Goal: Task Accomplishment & Management: Manage account settings

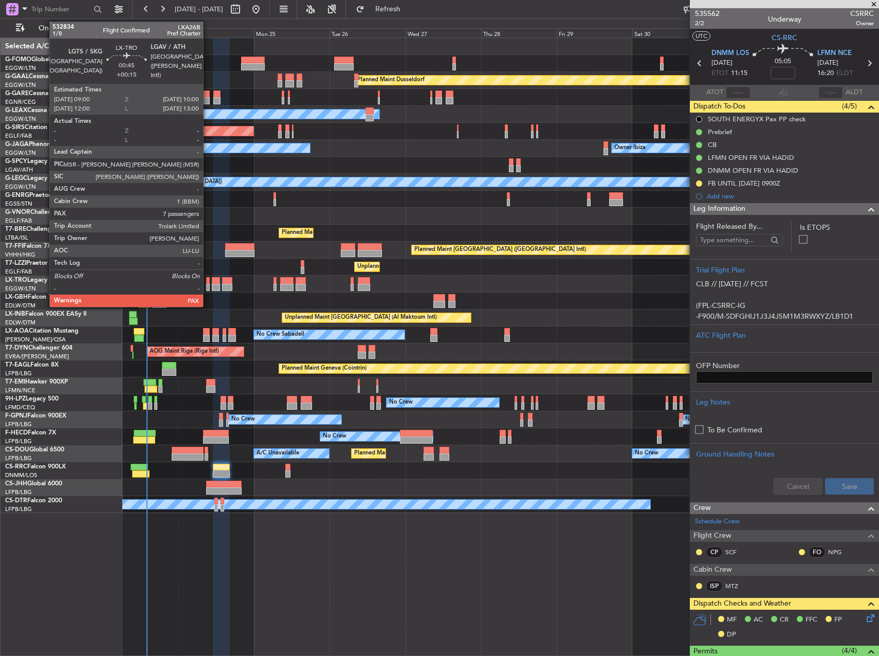
click at [207, 278] on div at bounding box center [208, 280] width 4 height 7
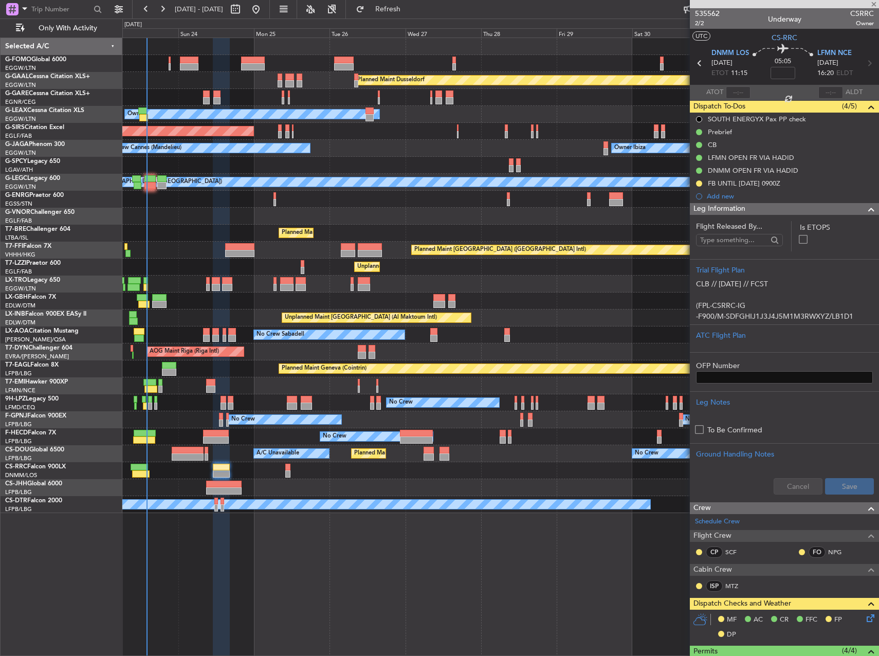
type input "+00:15"
type input "7"
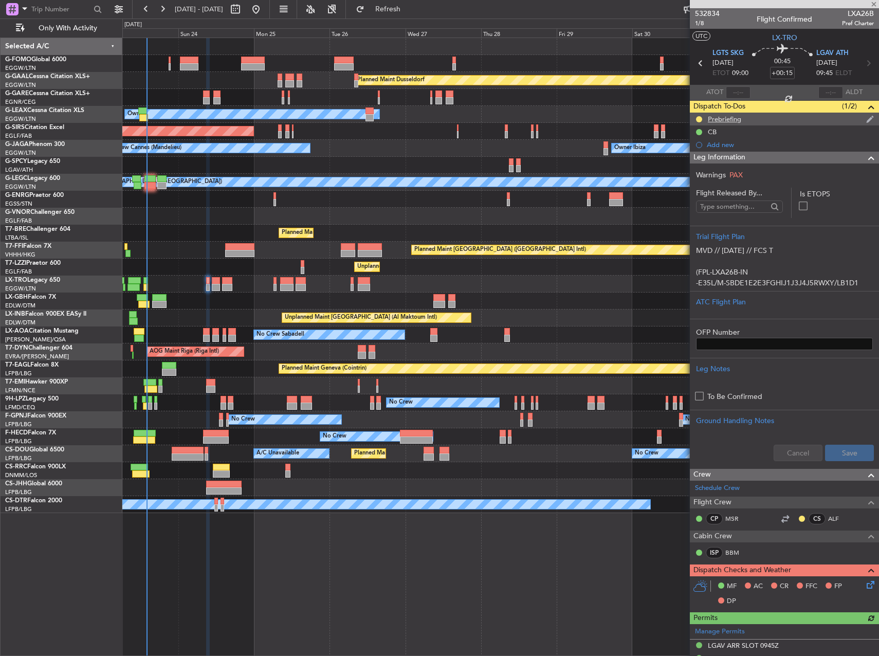
click at [721, 118] on div "Prebriefing" at bounding box center [724, 119] width 33 height 9
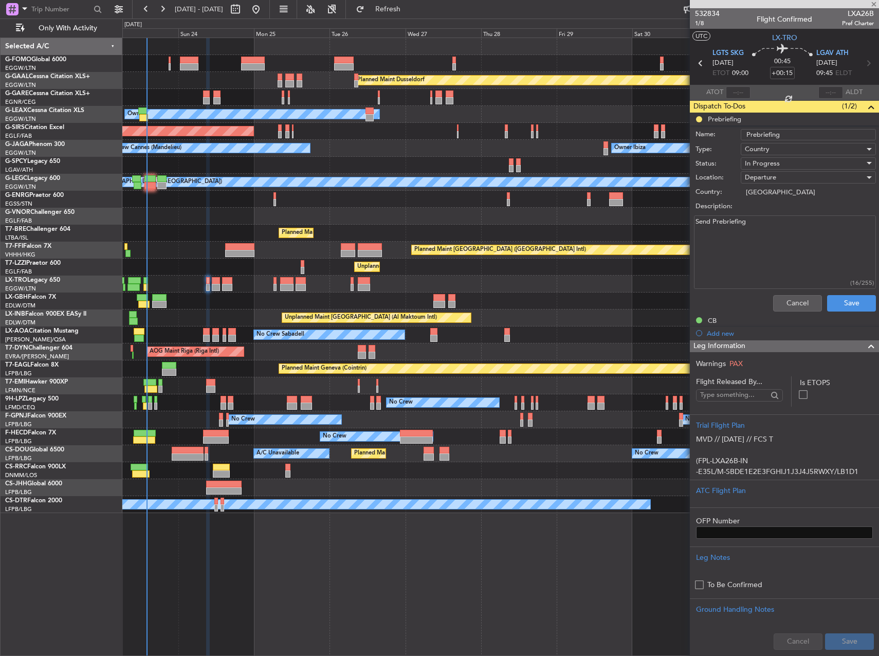
click at [755, 247] on textarea "Send Prebriefing" at bounding box center [785, 251] width 182 height 73
paste textarea "FUEL MLW -200kgs Cargo 200"
paste textarea
type textarea "FUEL MLW -200kgs Cargo 200"
click at [774, 165] on span "In Progress" at bounding box center [762, 163] width 35 height 9
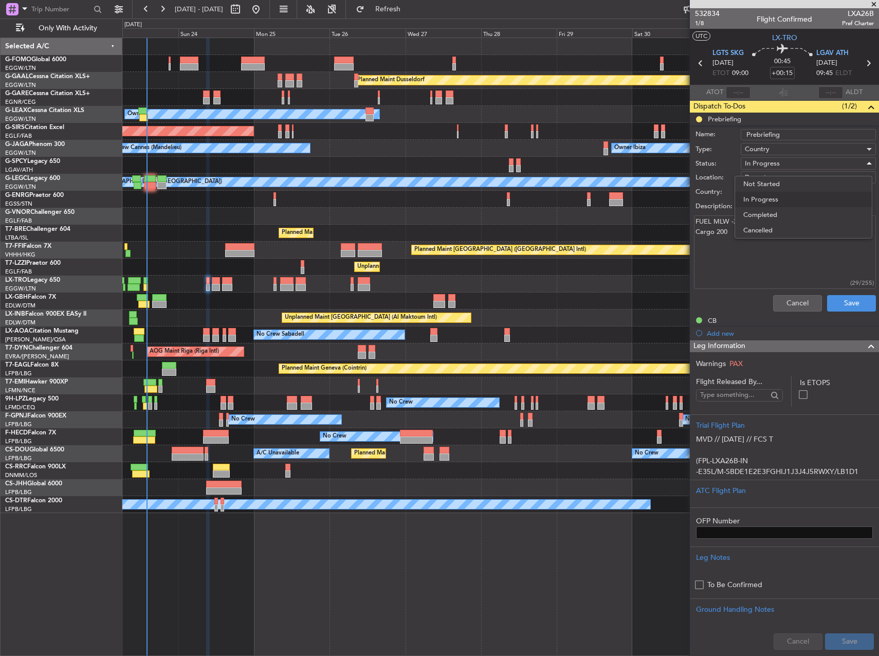
drag, startPoint x: 783, startPoint y: 212, endPoint x: 813, endPoint y: 255, distance: 52.3
click at [784, 214] on span "Completed" at bounding box center [803, 214] width 120 height 15
click at [838, 312] on div "Cancel Save" at bounding box center [782, 303] width 194 height 25
click at [841, 306] on button "Save" at bounding box center [851, 303] width 49 height 16
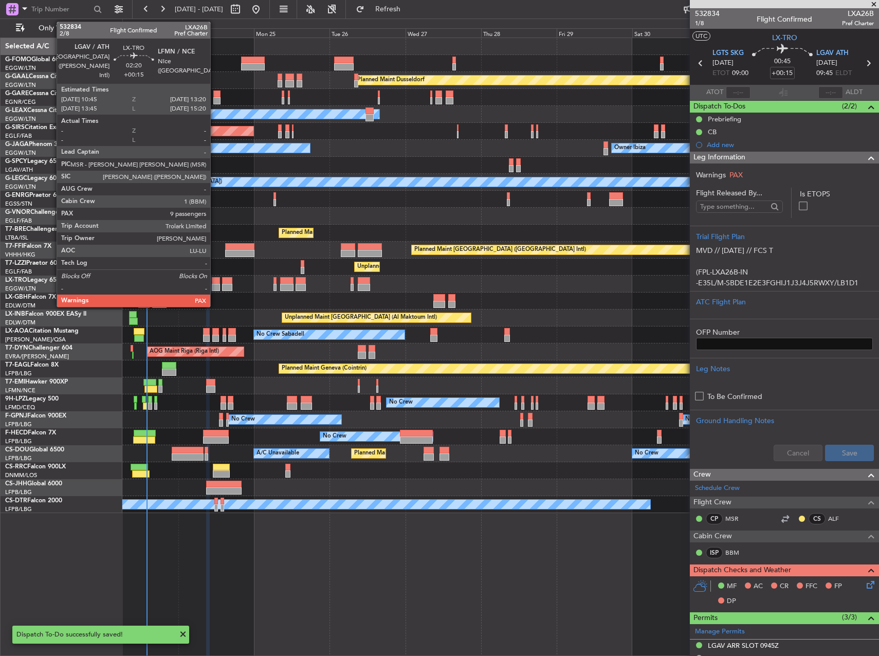
click at [215, 279] on div at bounding box center [216, 280] width 8 height 7
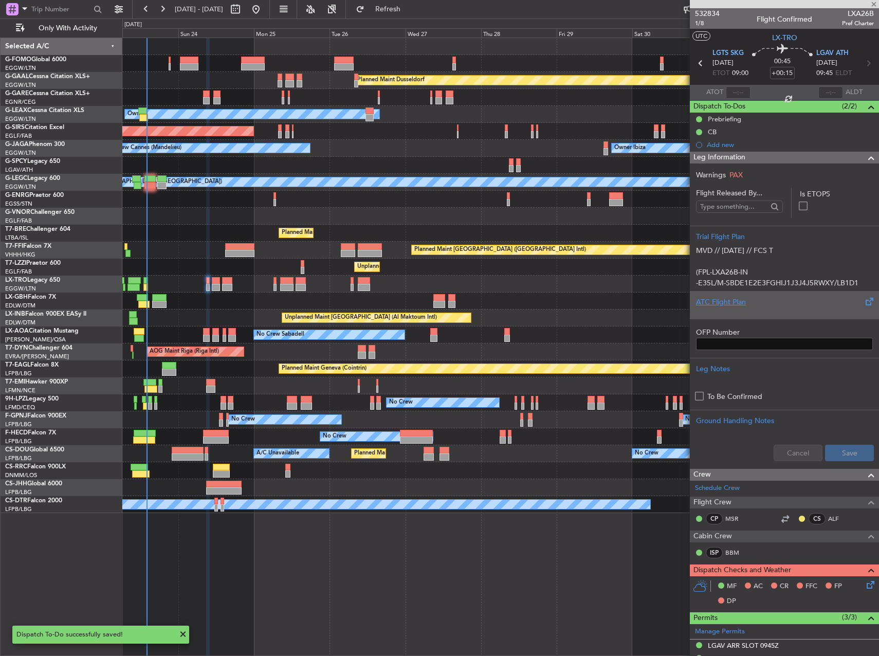
type input "9"
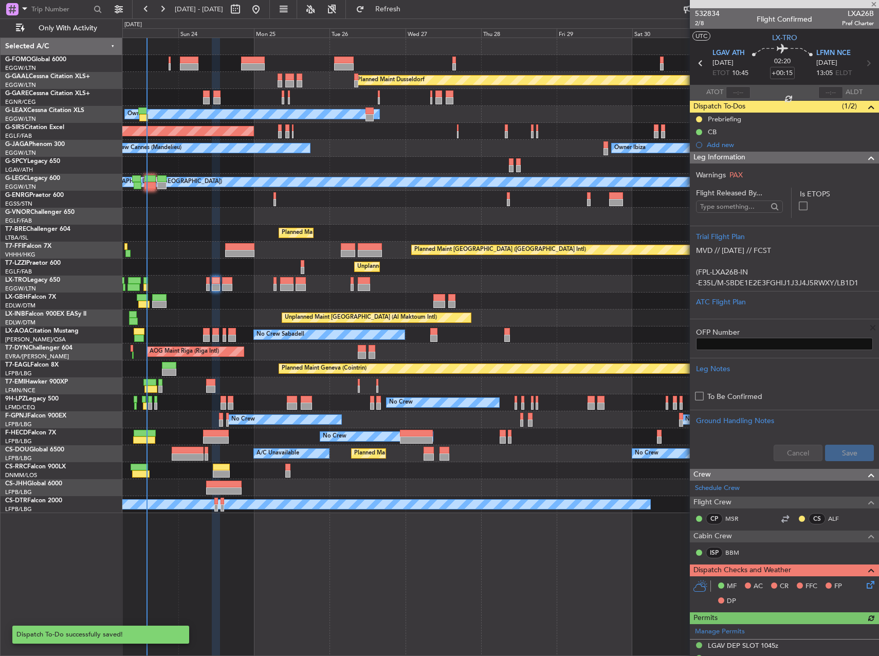
drag, startPoint x: 745, startPoint y: 117, endPoint x: 750, endPoint y: 121, distance: 6.9
click at [745, 117] on div "Prebriefing" at bounding box center [784, 119] width 189 height 13
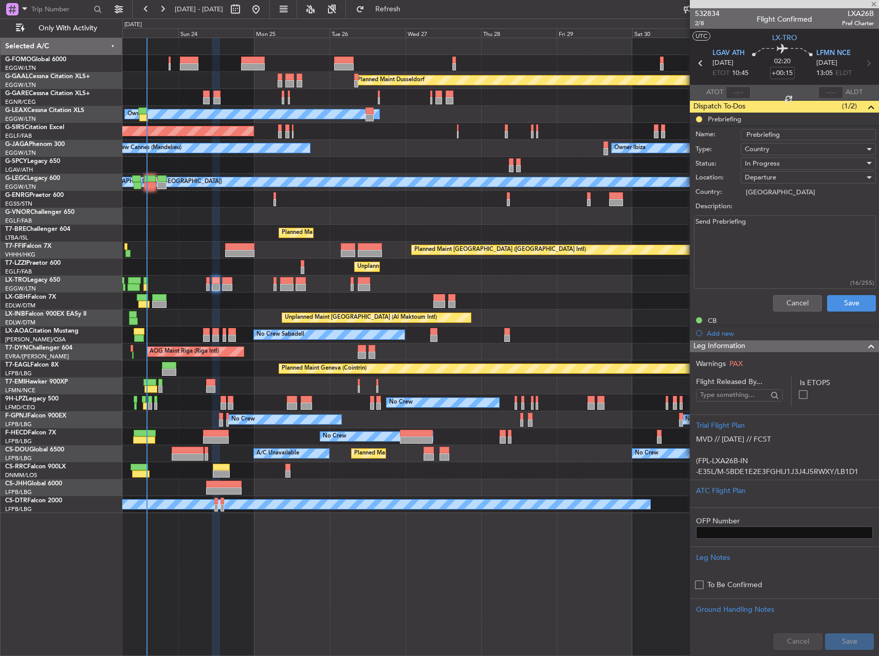
click at [761, 246] on textarea "Send Prebriefing" at bounding box center [785, 251] width 182 height 73
paste textarea "Remaining fuel Cargo 250"
click at [790, 245] on textarea "Send PrebriefingRemaining fuel Cargo 250" at bounding box center [785, 251] width 182 height 73
paste textarea
type textarea "Remaining fuel Cargo 250"
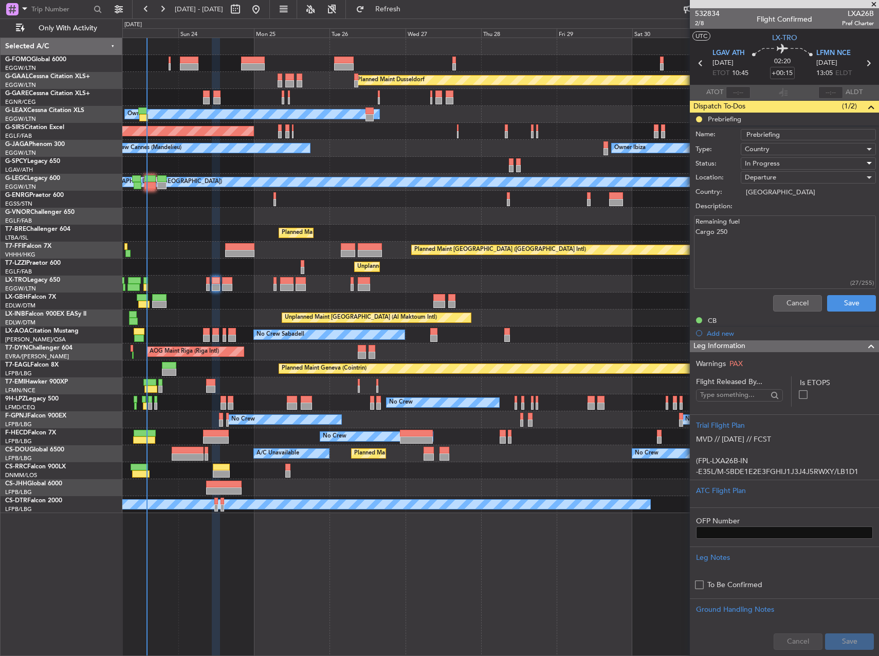
click at [773, 159] on span "In Progress" at bounding box center [762, 163] width 35 height 9
drag, startPoint x: 779, startPoint y: 212, endPoint x: 853, endPoint y: 292, distance: 109.8
click at [779, 212] on span "Completed" at bounding box center [803, 214] width 120 height 15
click at [857, 309] on button "Save" at bounding box center [851, 303] width 49 height 16
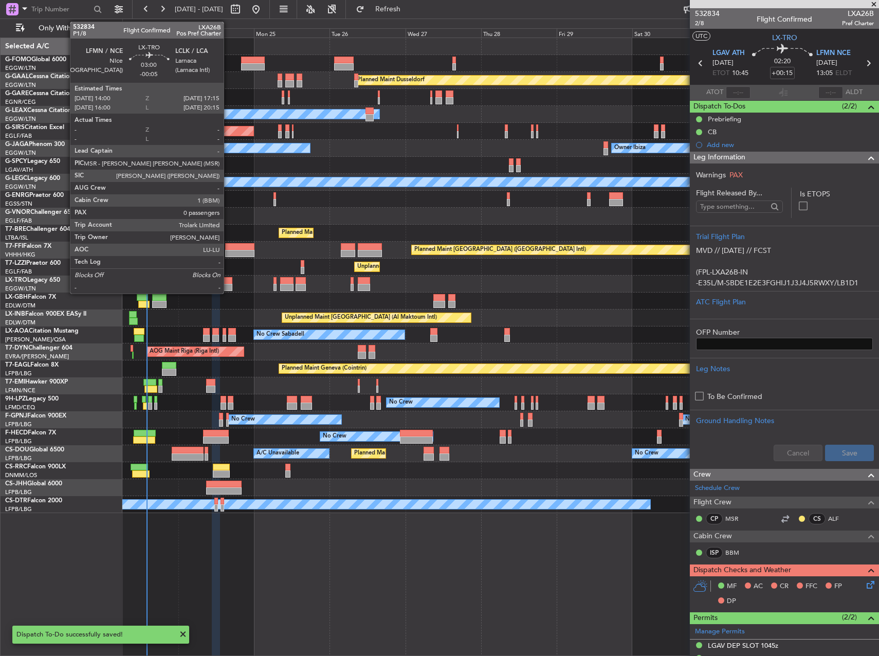
click at [228, 285] on div at bounding box center [227, 287] width 10 height 7
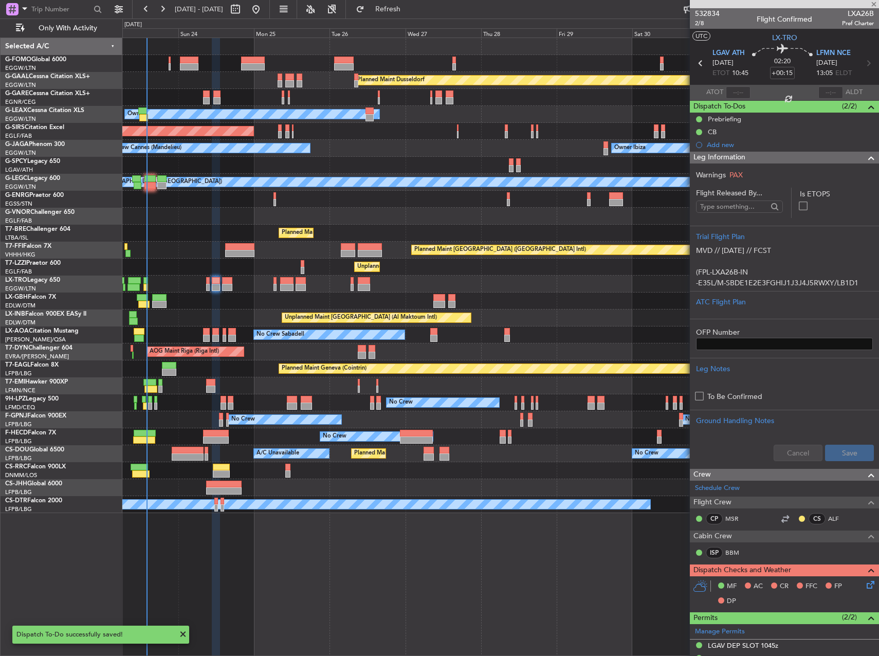
type input "-00:05"
type input "0"
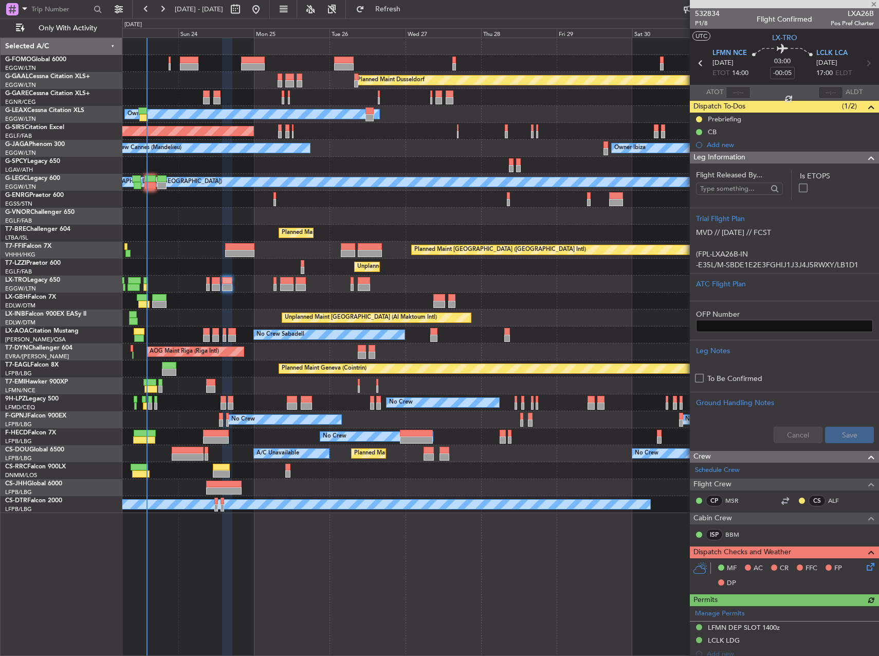
drag, startPoint x: 736, startPoint y: 114, endPoint x: 749, endPoint y: 124, distance: 16.5
click at [736, 115] on div "Prebriefing" at bounding box center [724, 119] width 33 height 9
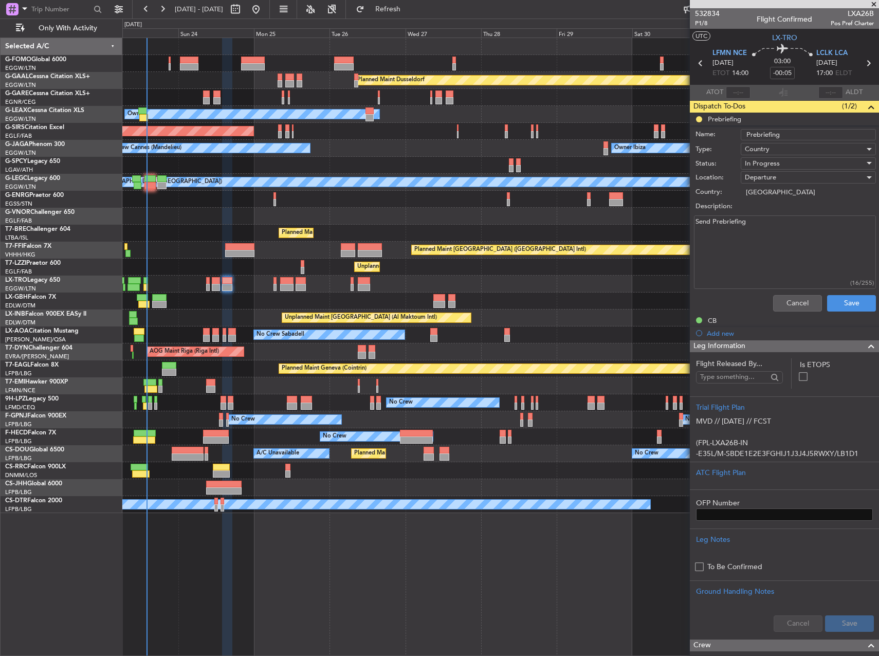
click at [791, 255] on textarea "Send Prebriefing" at bounding box center [785, 251] width 182 height 73
paste textarea "Fuel Min required + 500kg Cargo 50"
type textarea "Fuel Min required + 500kg Cargo 50"
click at [780, 163] on div "In Progress" at bounding box center [805, 163] width 120 height 15
click at [784, 216] on span "Completed" at bounding box center [803, 214] width 120 height 15
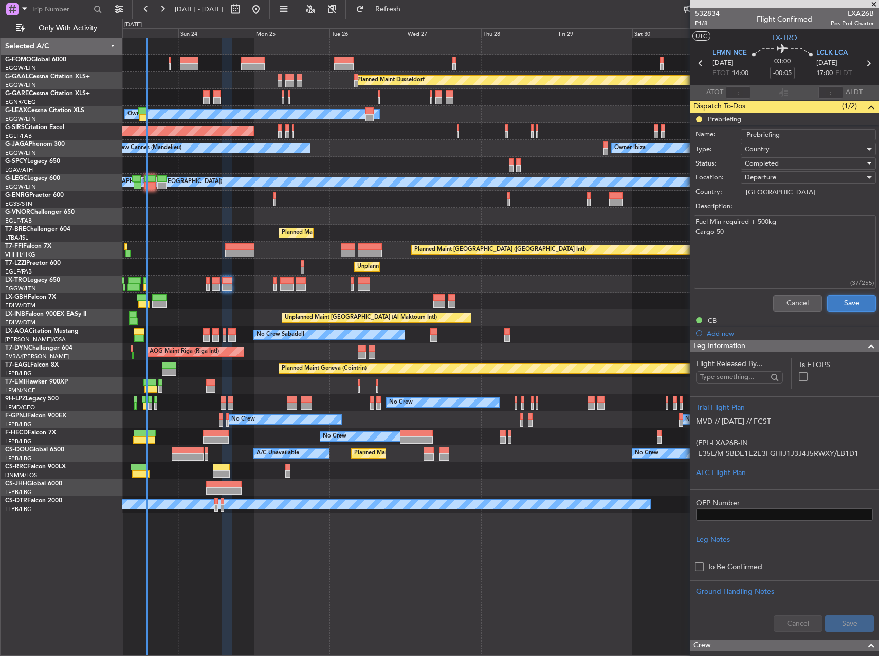
click at [836, 307] on button "Save" at bounding box center [851, 303] width 49 height 16
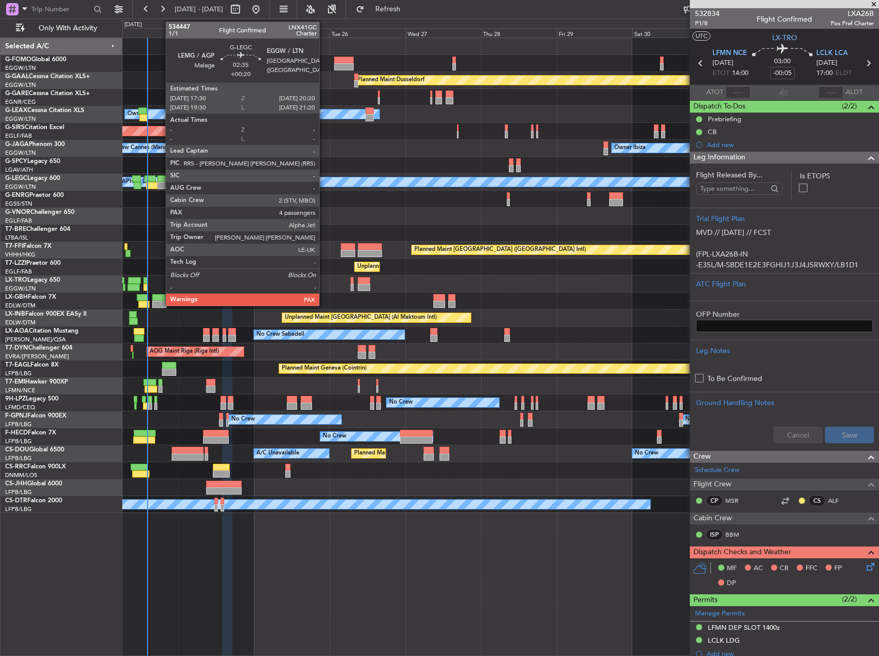
click at [160, 179] on div at bounding box center [161, 178] width 9 height 7
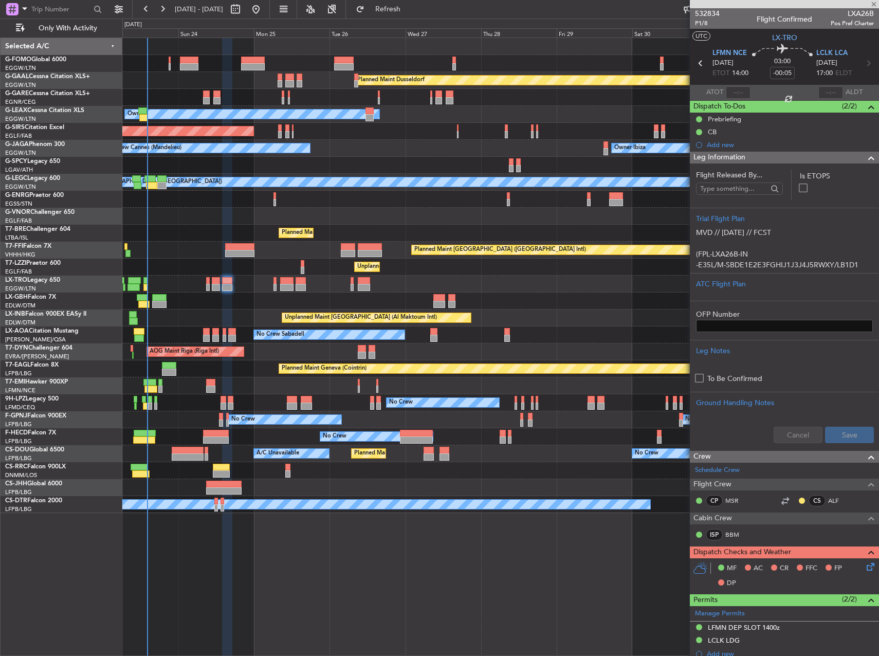
type input "+00:20"
type input "4"
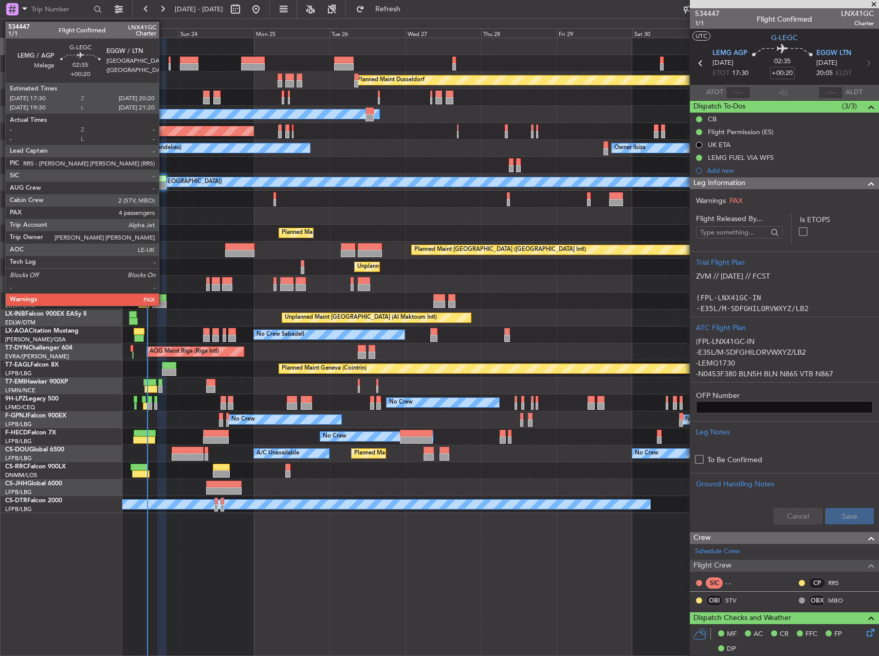
click at [163, 180] on div at bounding box center [161, 178] width 9 height 7
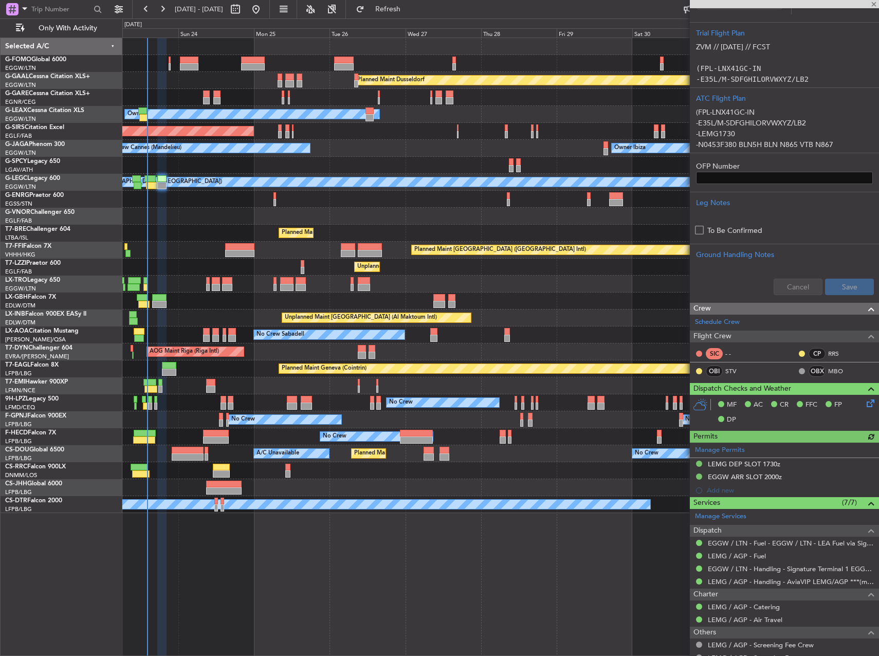
scroll to position [257, 0]
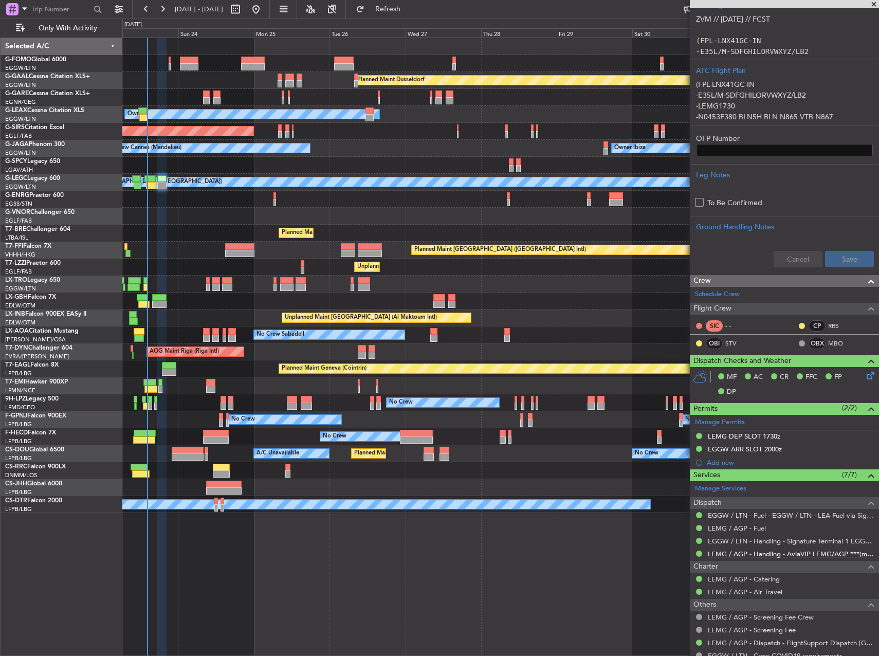
click at [816, 556] on link "LEMG / AGP - Handling - AviaVIP LEMG/AGP ***(my handling)***" at bounding box center [791, 553] width 166 height 9
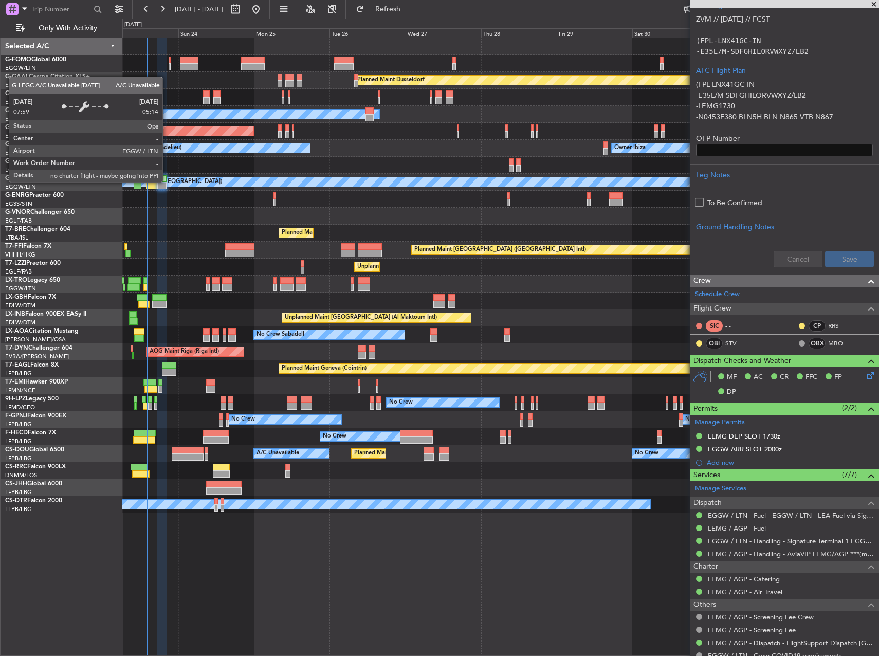
click at [167, 181] on div "A/C Unavailable [GEOGRAPHIC_DATA] ([GEOGRAPHIC_DATA])" at bounding box center [843, 181] width 1582 height 9
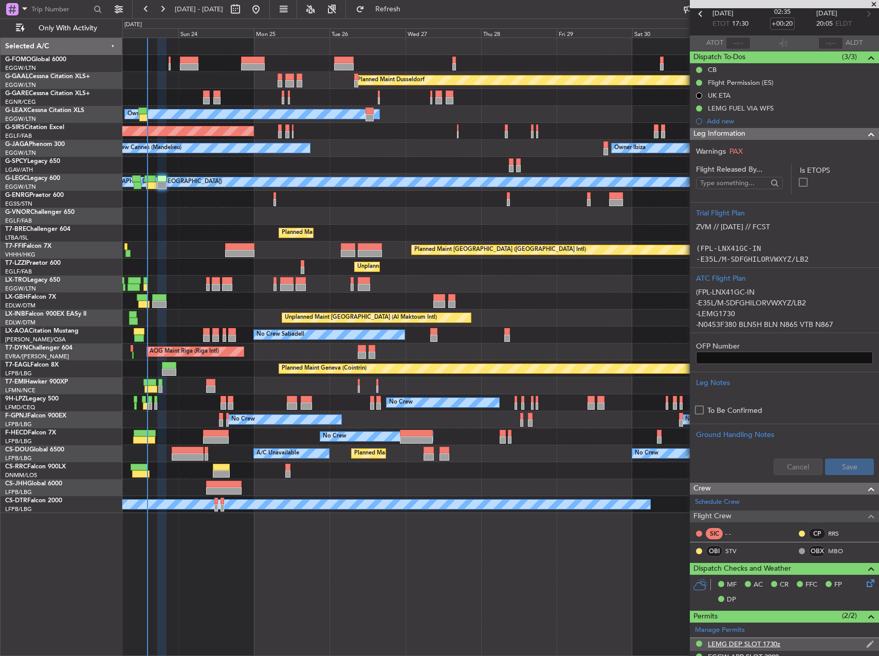
scroll to position [0, 0]
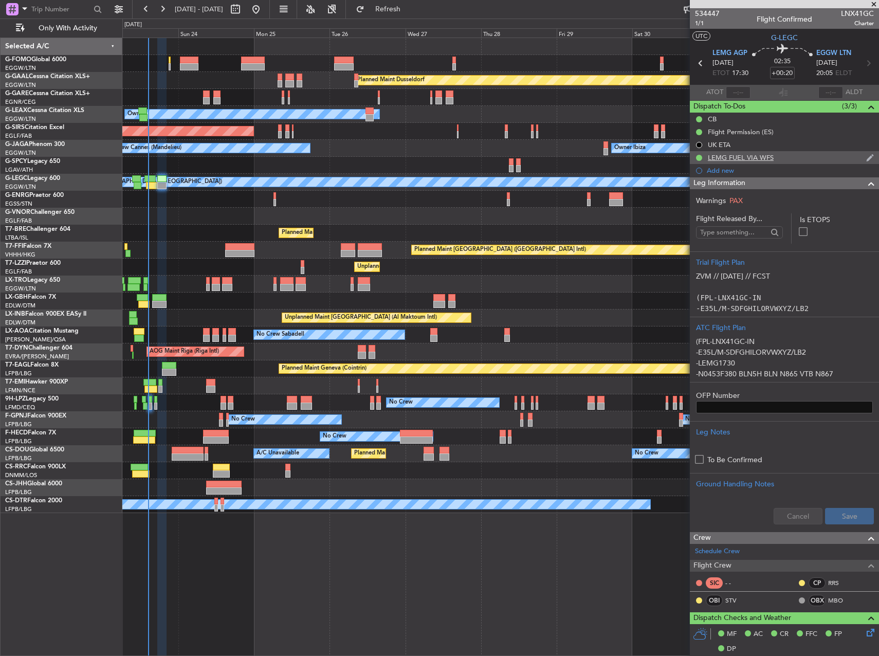
click at [796, 160] on div "LEMG FUEL VIA WFS" at bounding box center [784, 157] width 189 height 13
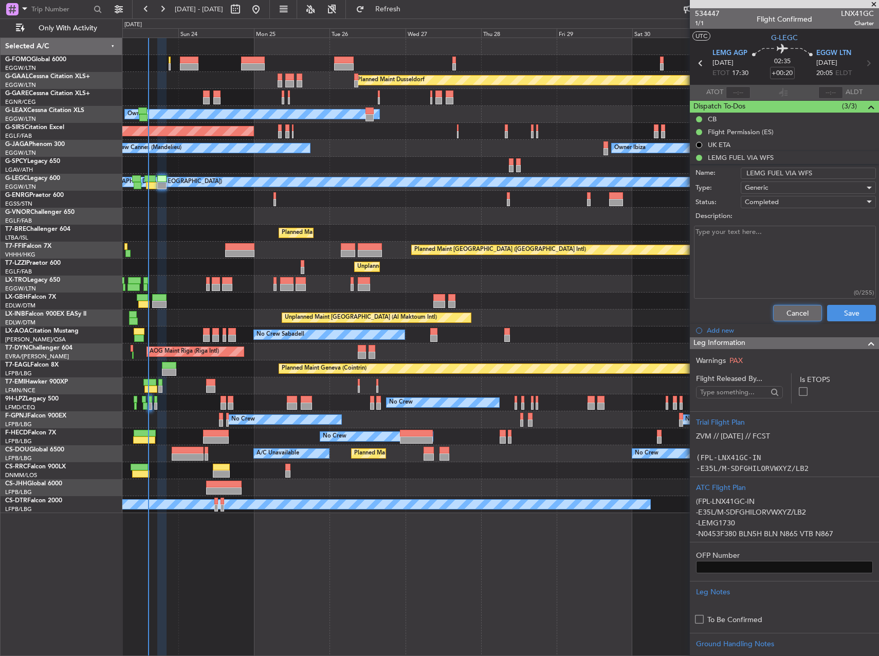
click at [793, 309] on button "Cancel" at bounding box center [797, 313] width 49 height 16
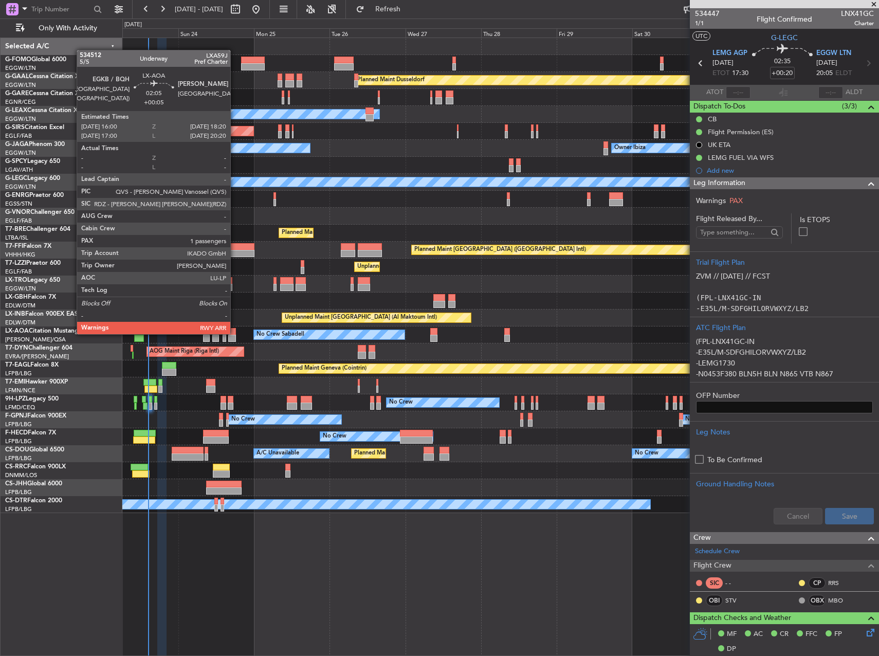
click at [235, 334] on div at bounding box center [232, 331] width 8 height 7
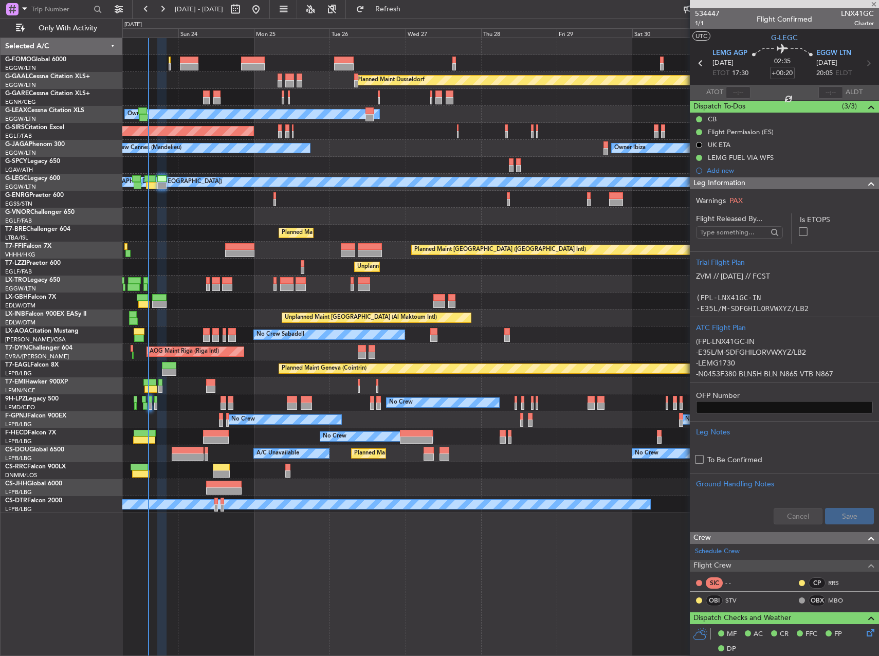
type input "+00:05"
type input "1"
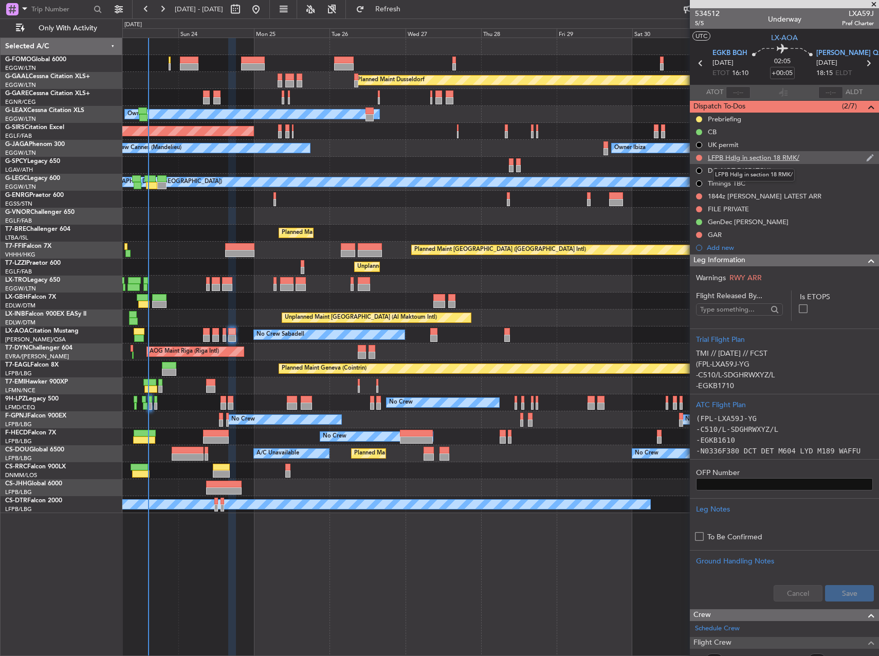
click at [788, 161] on div "LFPB Hdlg in section 18 RMK/" at bounding box center [753, 157] width 91 height 9
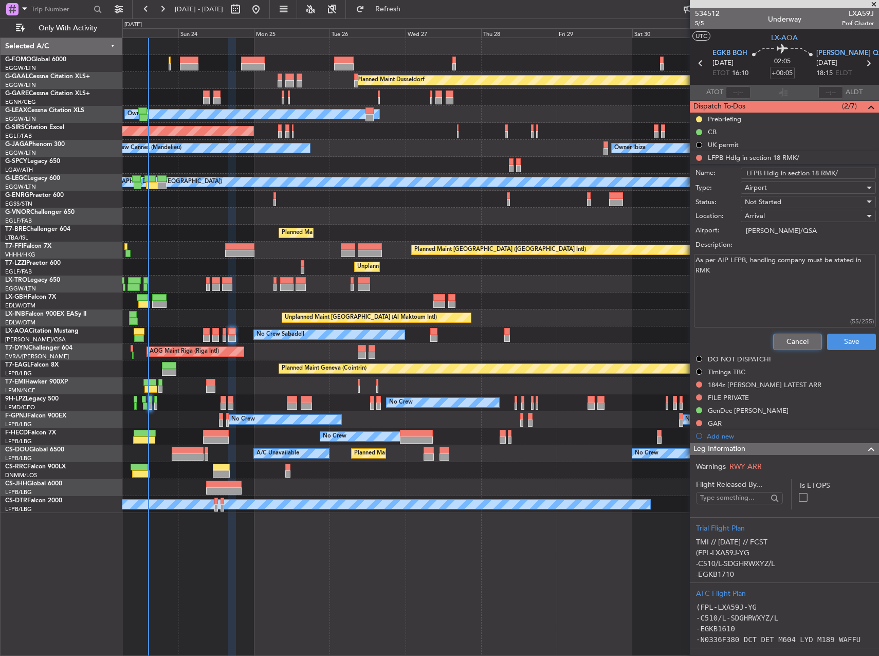
click at [786, 336] on button "Cancel" at bounding box center [797, 342] width 49 height 16
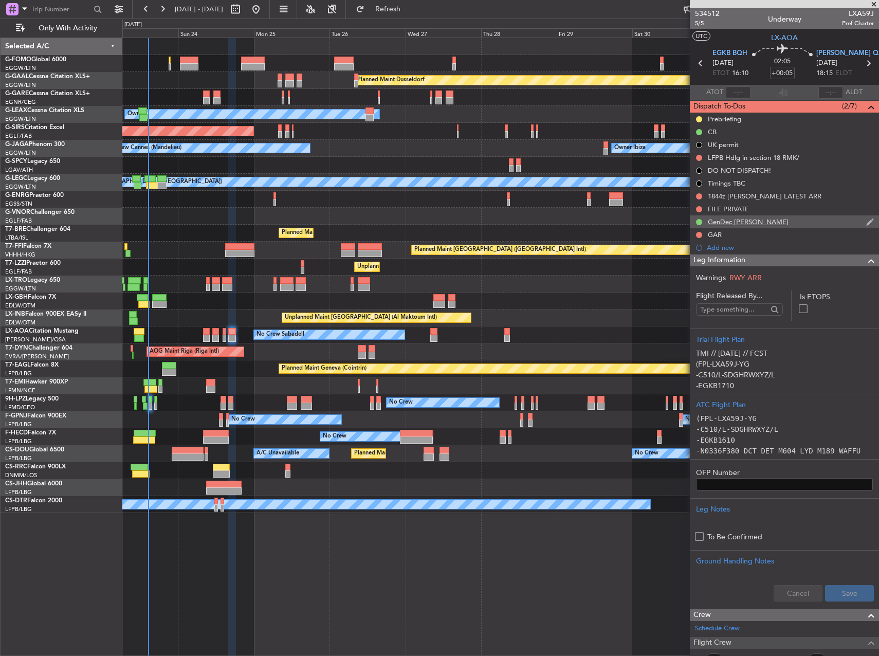
click at [765, 220] on div "GenDec [PERSON_NAME]" at bounding box center [784, 221] width 189 height 13
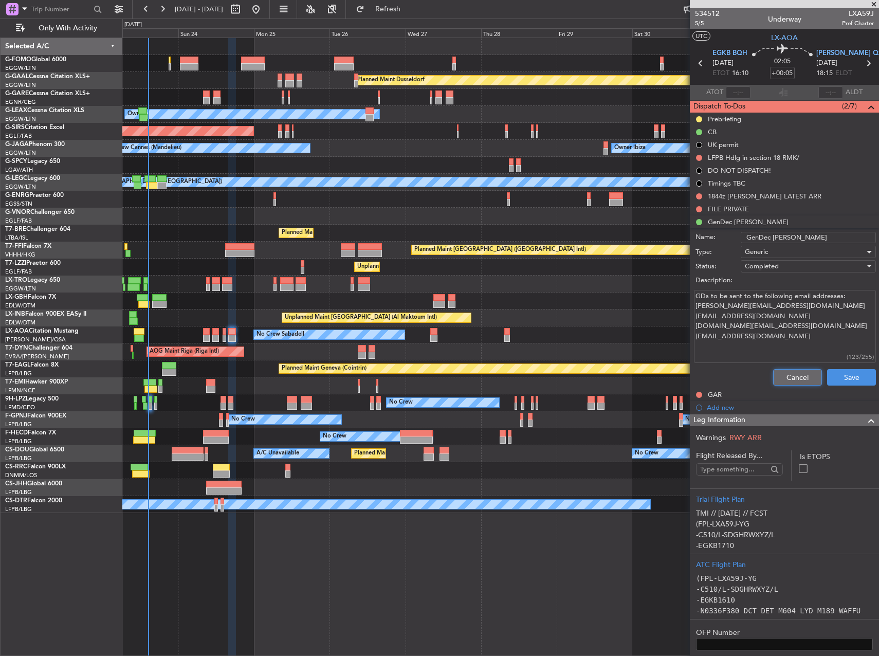
click at [780, 375] on button "Cancel" at bounding box center [797, 377] width 49 height 16
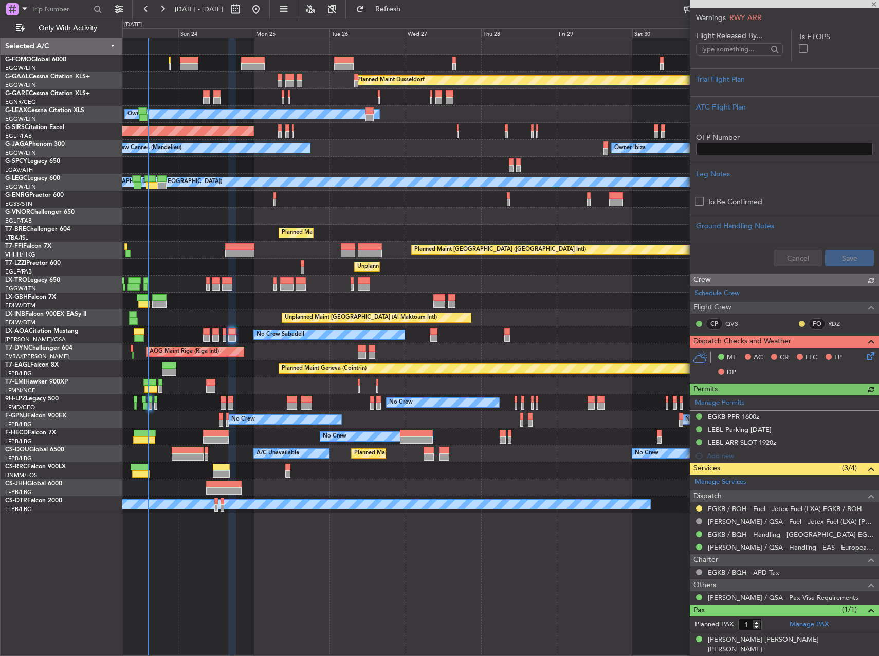
scroll to position [335, 0]
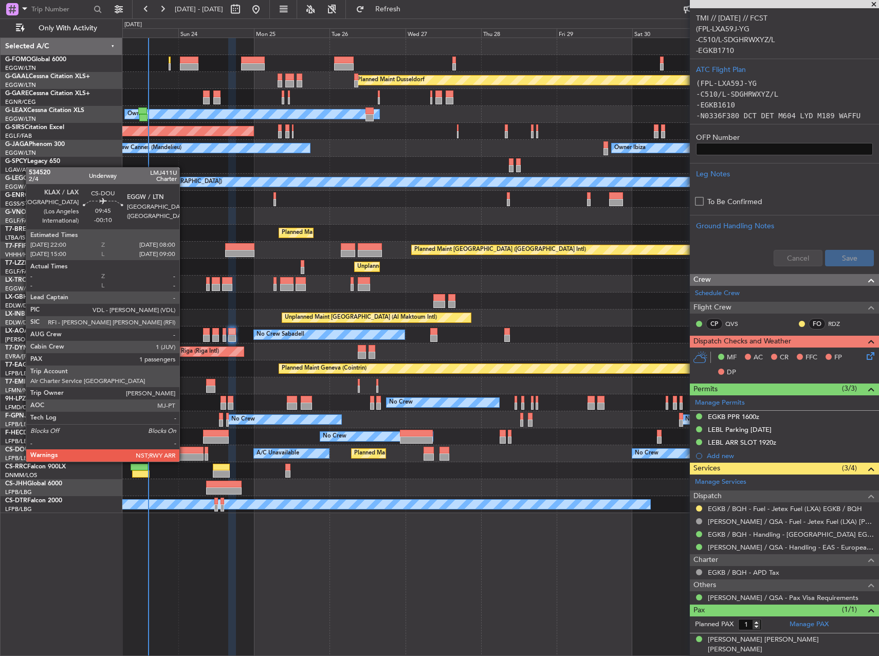
click at [184, 451] on div at bounding box center [188, 450] width 32 height 7
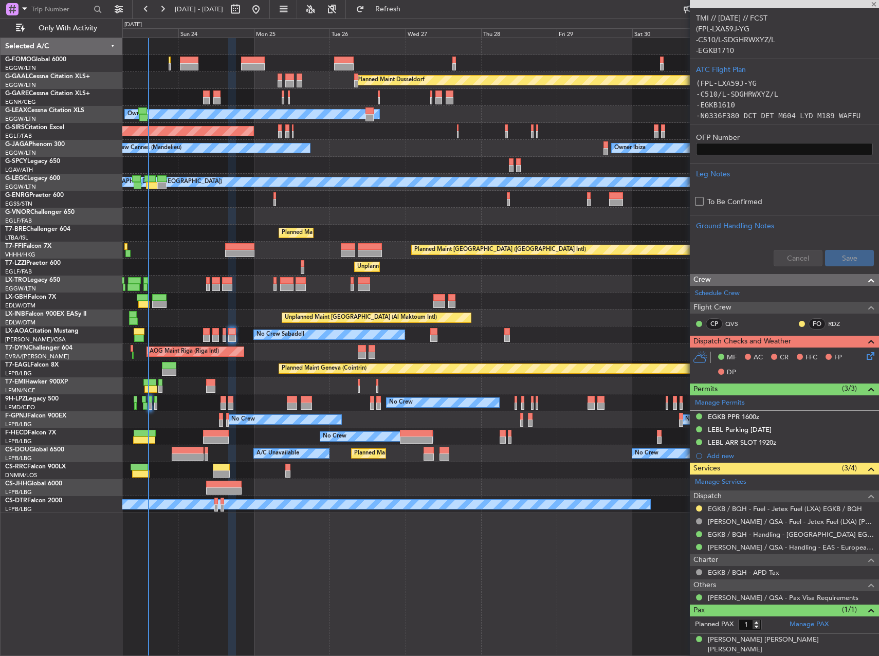
type input "-00:10"
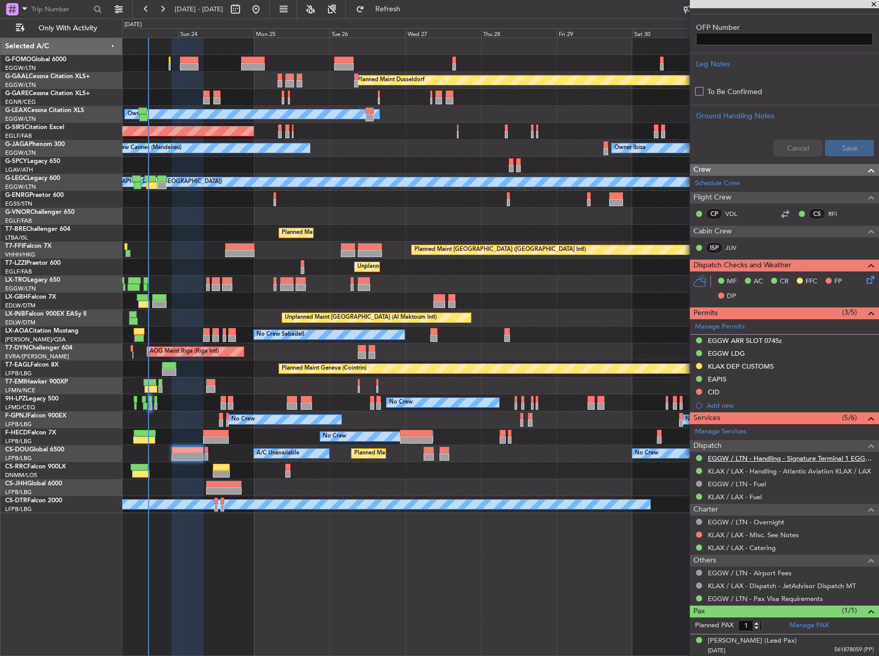
scroll to position [409, 0]
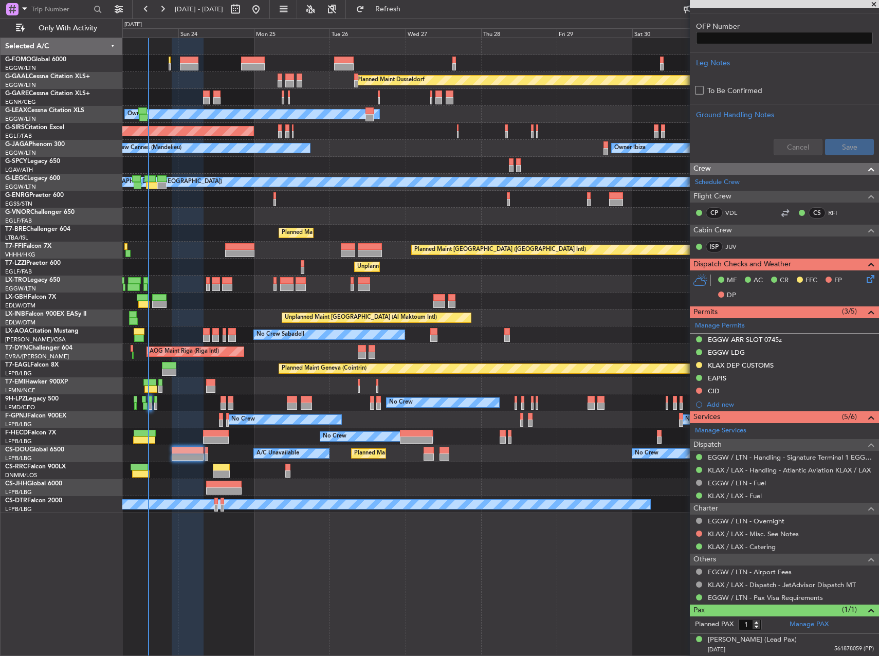
click at [171, 62] on div at bounding box center [500, 63] width 756 height 17
click at [178, 59] on div at bounding box center [500, 63] width 756 height 17
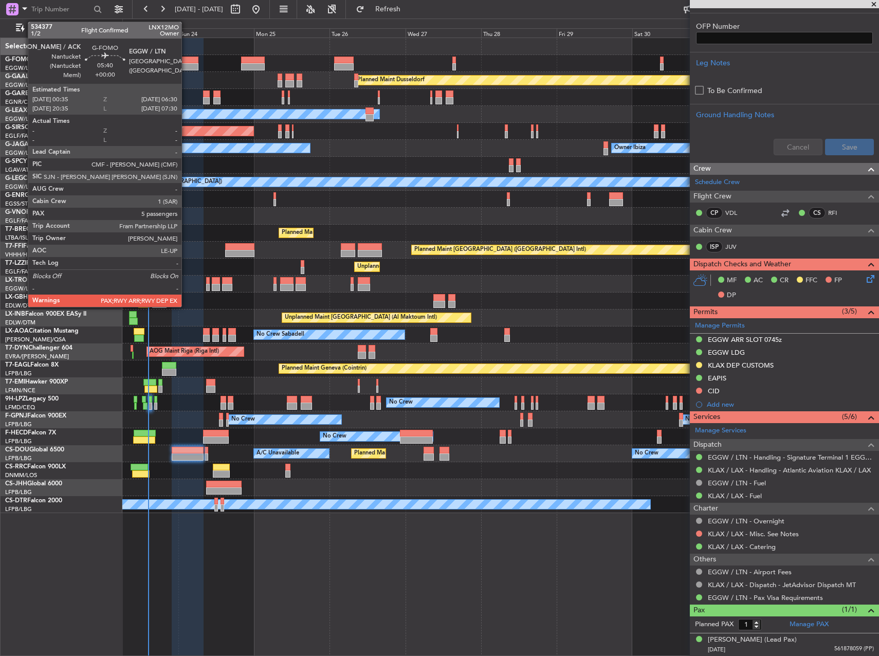
click at [186, 62] on div at bounding box center [189, 60] width 19 height 7
type input "5"
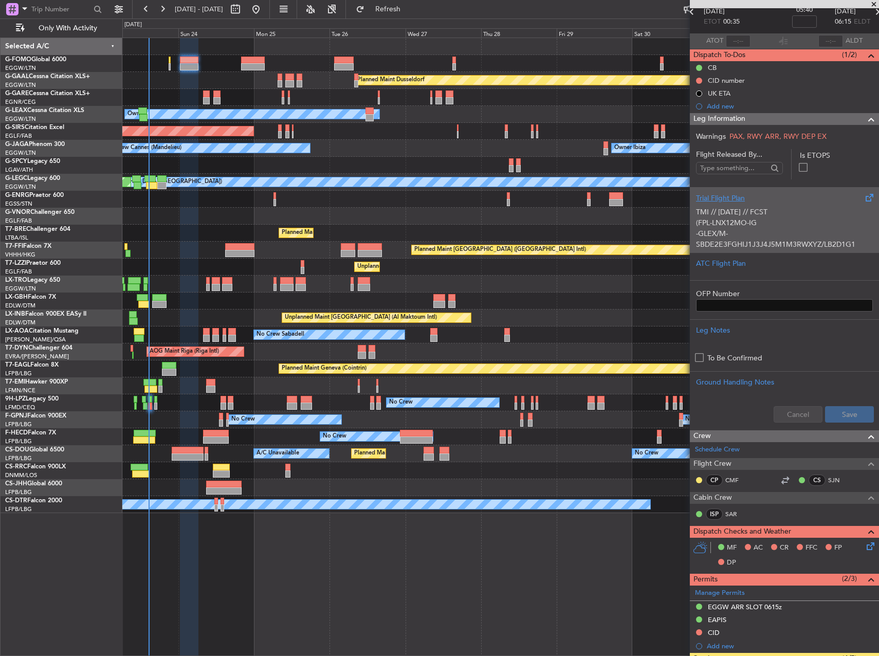
scroll to position [0, 0]
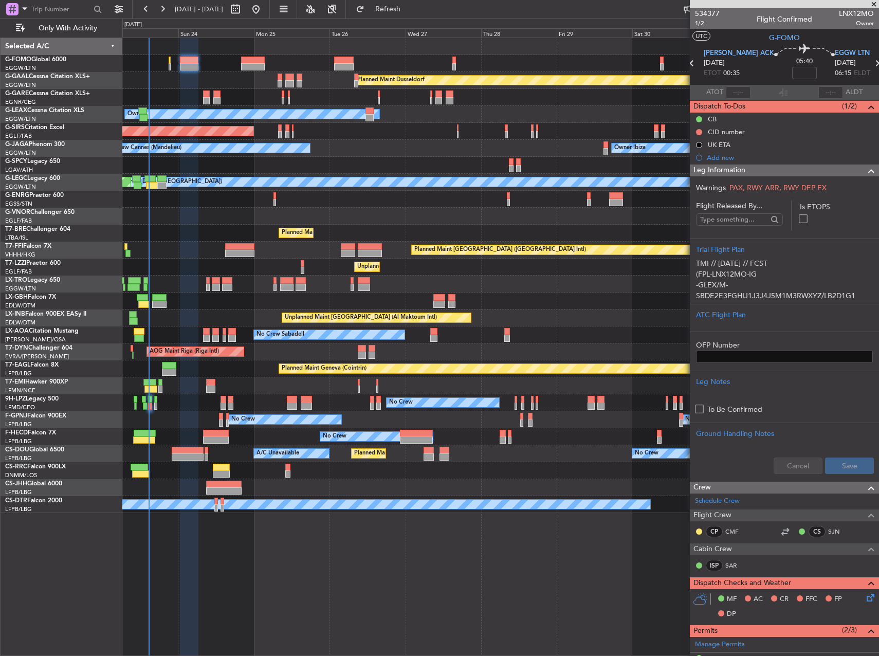
click at [807, 335] on div "OFP Number" at bounding box center [784, 346] width 189 height 31
click at [786, 322] on div at bounding box center [784, 323] width 177 height 6
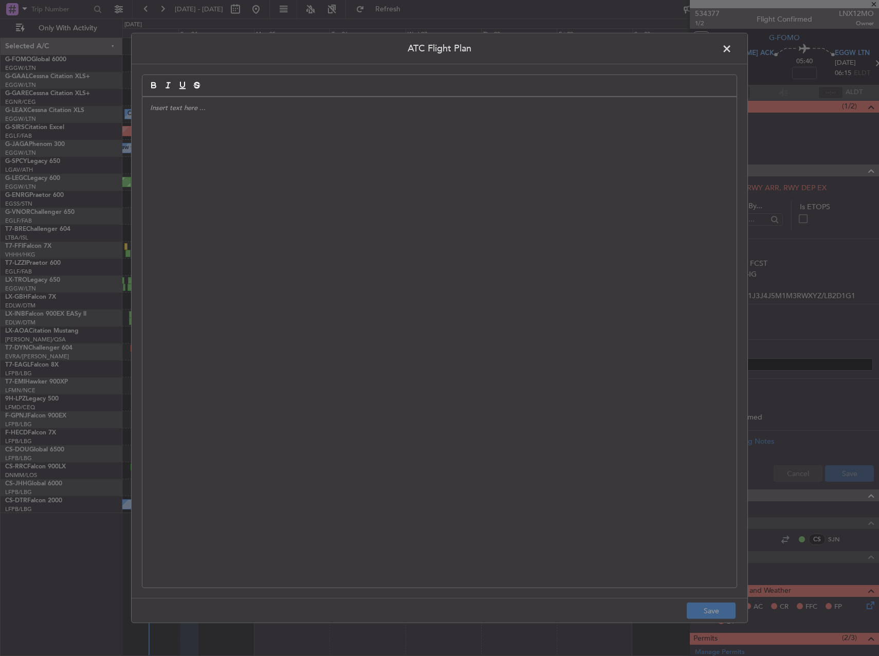
click at [292, 310] on div at bounding box center [439, 342] width 594 height 490
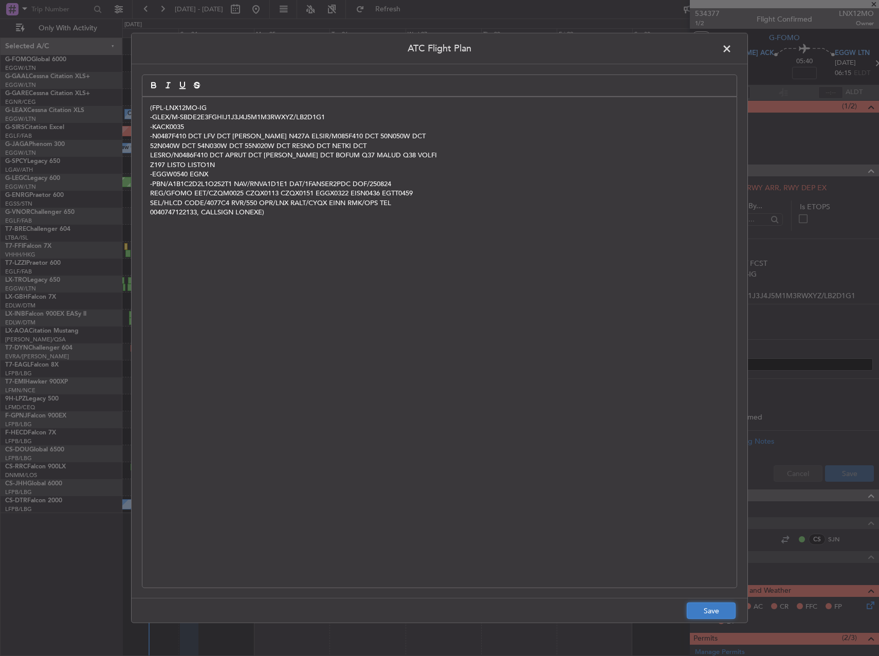
click at [723, 606] on button "Save" at bounding box center [711, 610] width 49 height 16
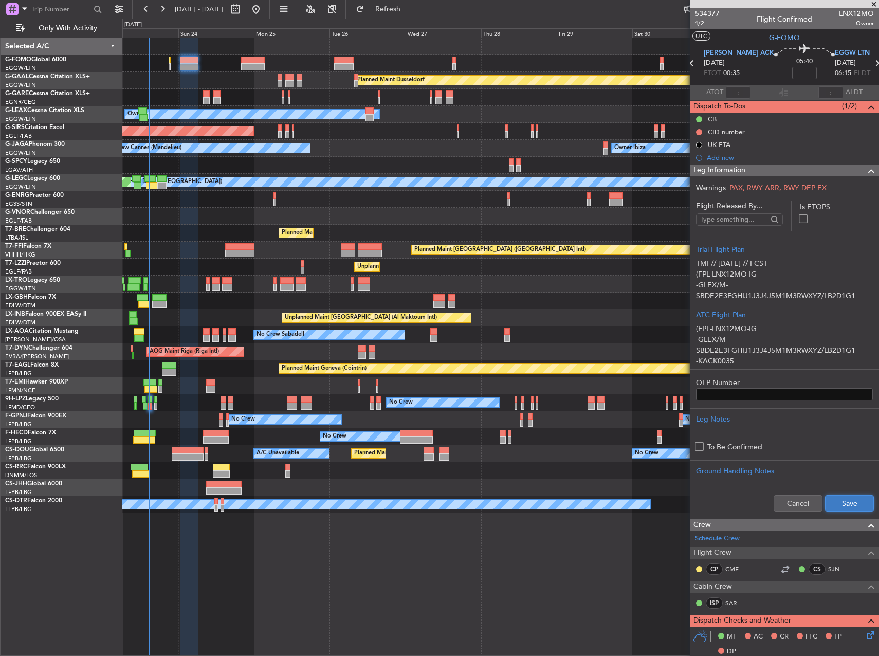
click at [855, 509] on button "Save" at bounding box center [849, 503] width 49 height 16
click at [698, 133] on button at bounding box center [699, 132] width 6 height 6
click at [685, 181] on li "Completed" at bounding box center [699, 177] width 54 height 15
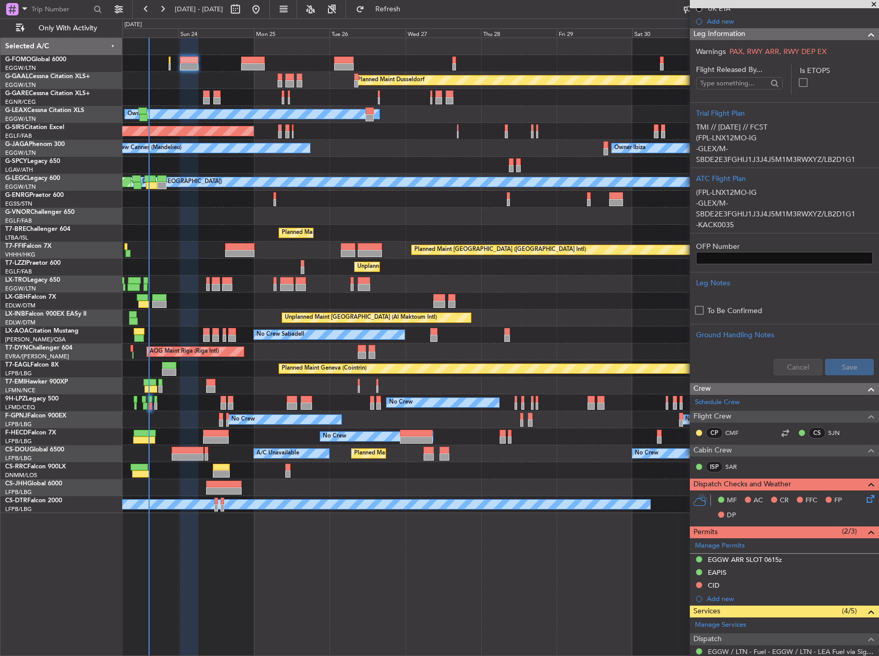
scroll to position [154, 0]
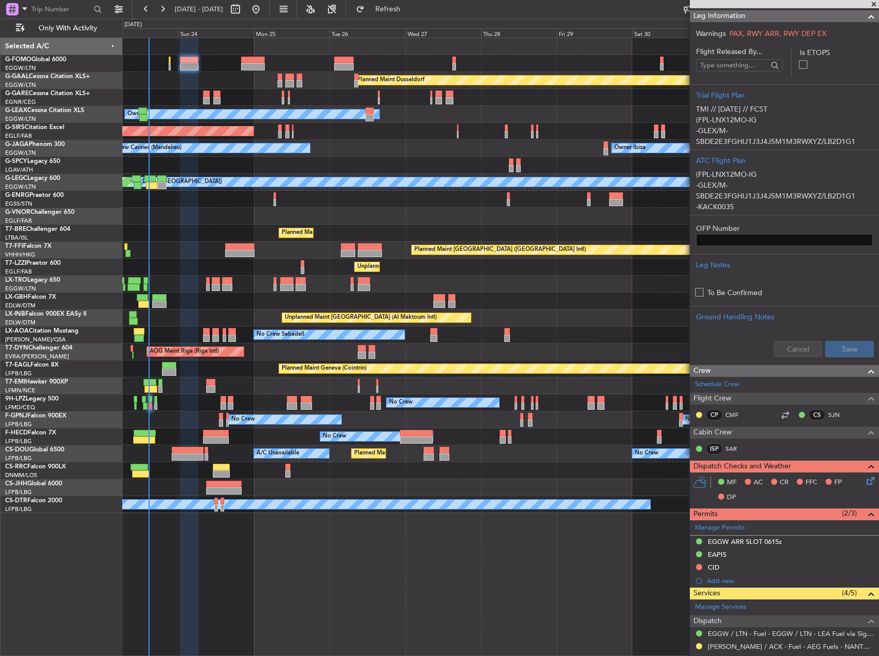
drag, startPoint x: 729, startPoint y: 567, endPoint x: 743, endPoint y: 572, distance: 14.8
click at [729, 567] on div "CID" at bounding box center [784, 567] width 189 height 13
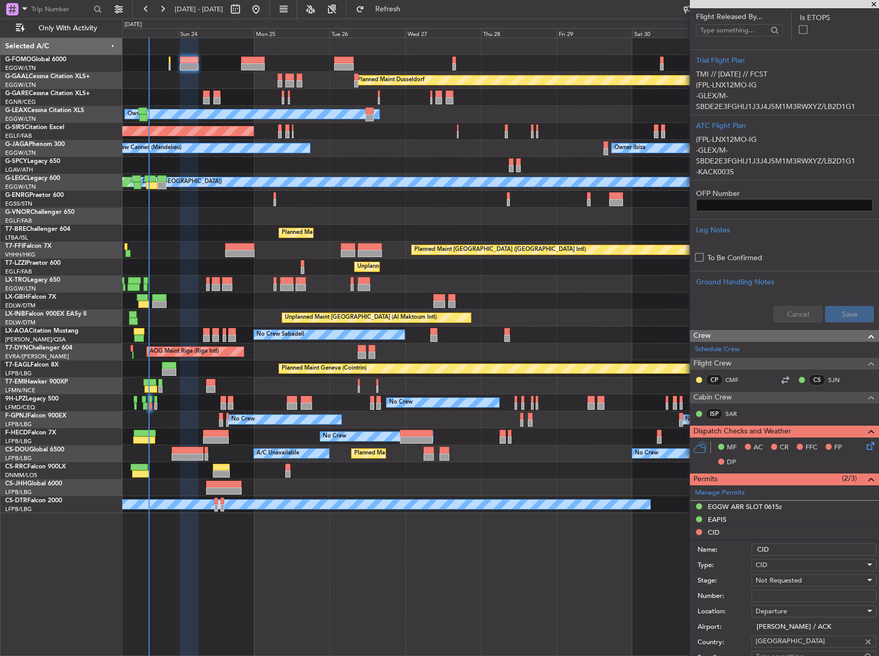
scroll to position [257, 0]
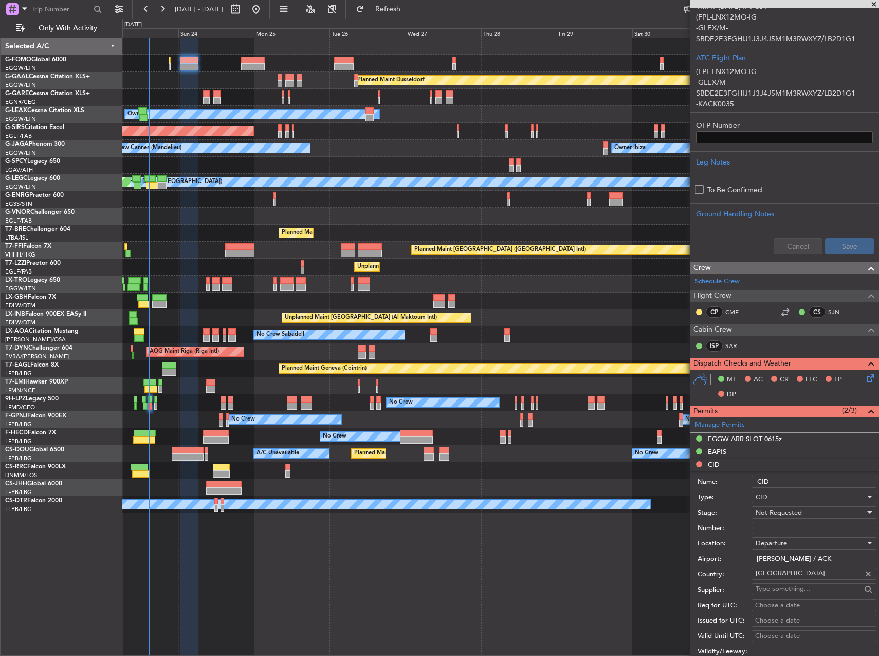
click at [774, 524] on input "Number:" at bounding box center [813, 528] width 125 height 12
paste input "098"
type input "098"
click at [781, 509] on span "Not Requested" at bounding box center [778, 512] width 46 height 9
click at [787, 594] on span "Received OK" at bounding box center [810, 594] width 108 height 15
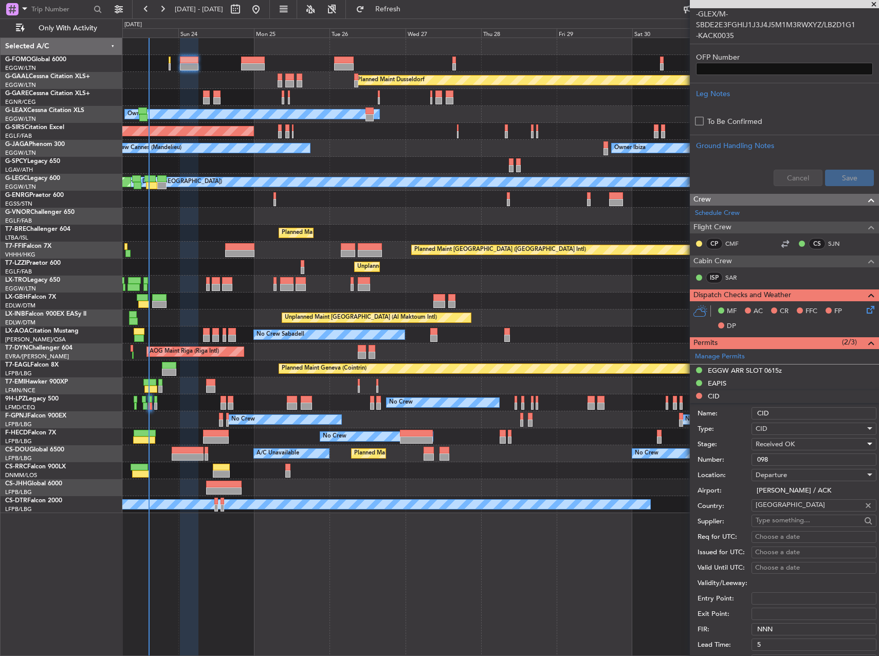
scroll to position [411, 0]
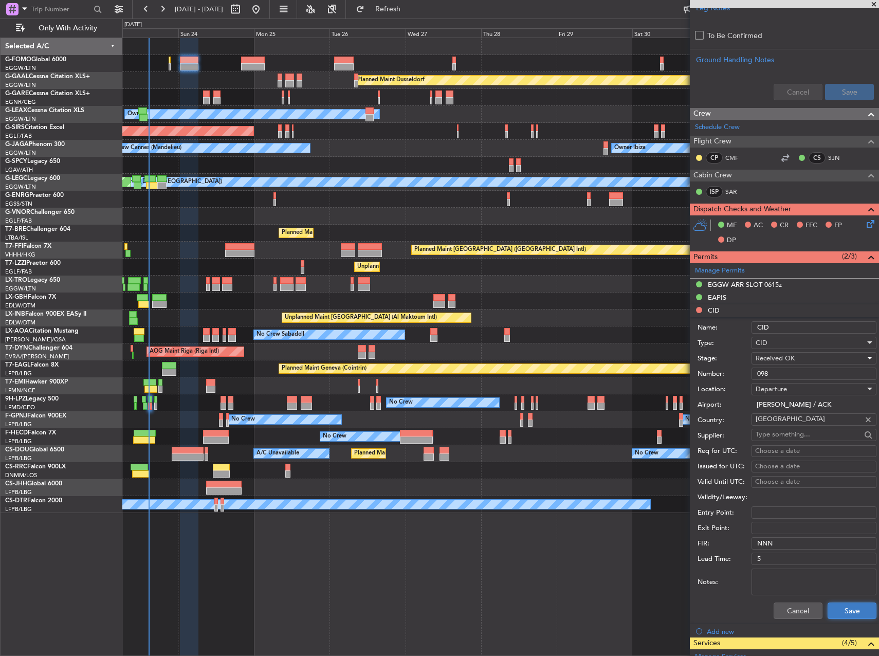
click at [846, 609] on button "Save" at bounding box center [851, 610] width 49 height 16
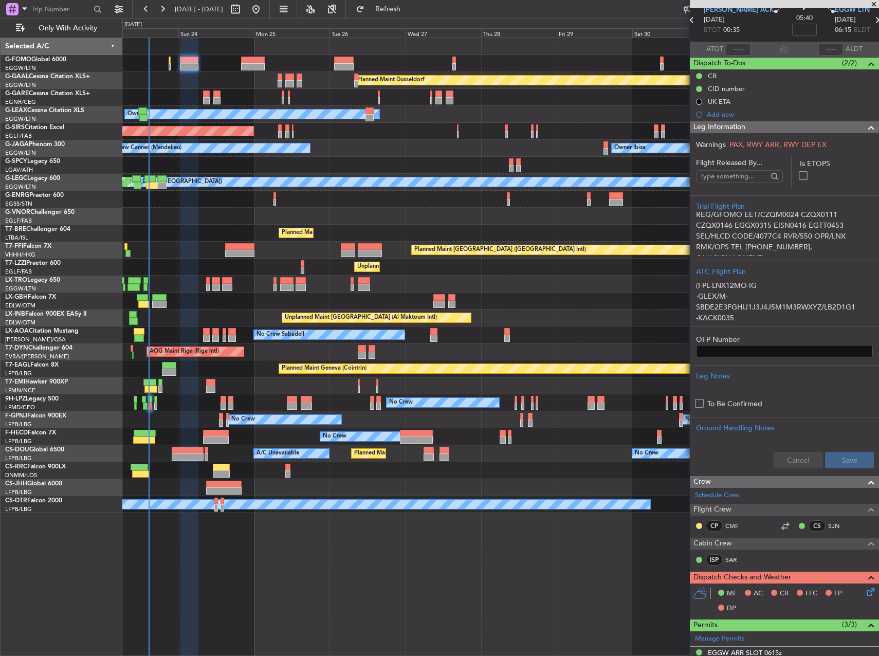
scroll to position [308, 0]
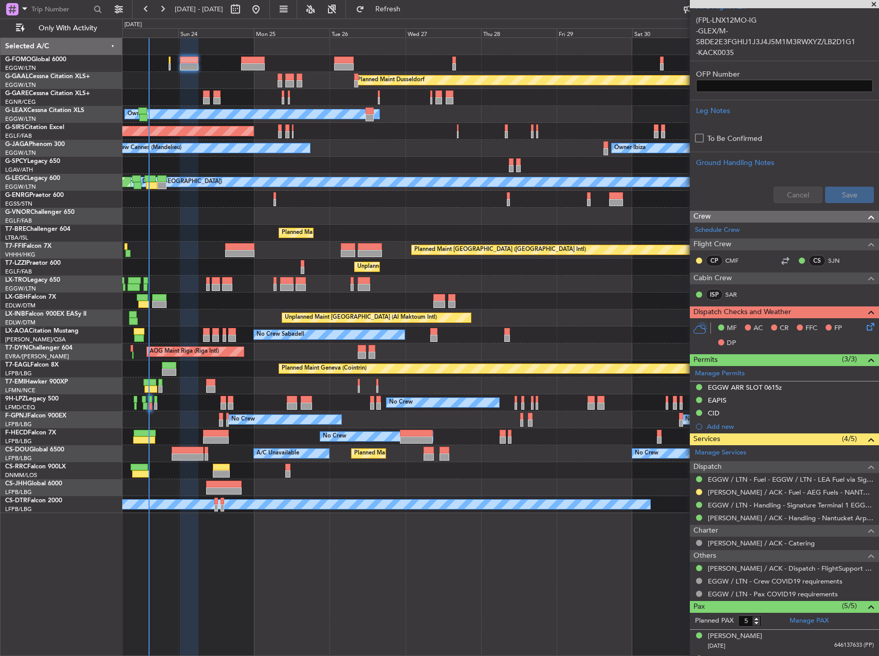
click at [864, 327] on icon at bounding box center [868, 325] width 8 height 8
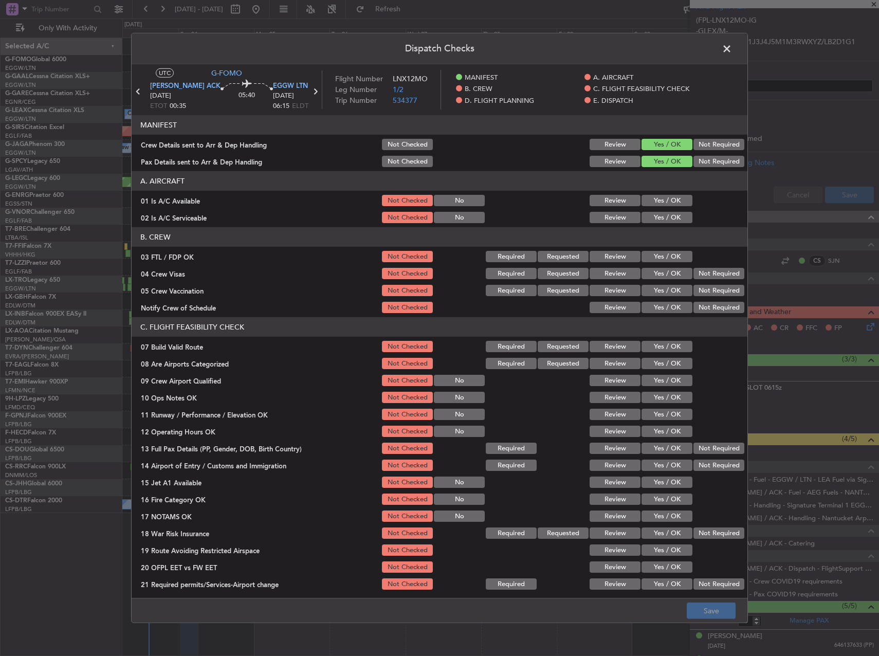
click at [668, 201] on button "Yes / OK" at bounding box center [666, 200] width 51 height 11
click at [663, 217] on button "Yes / OK" at bounding box center [666, 217] width 51 height 11
click at [665, 352] on button "Yes / OK" at bounding box center [666, 346] width 51 height 11
click at [668, 392] on button "Yes / OK" at bounding box center [666, 397] width 51 height 11
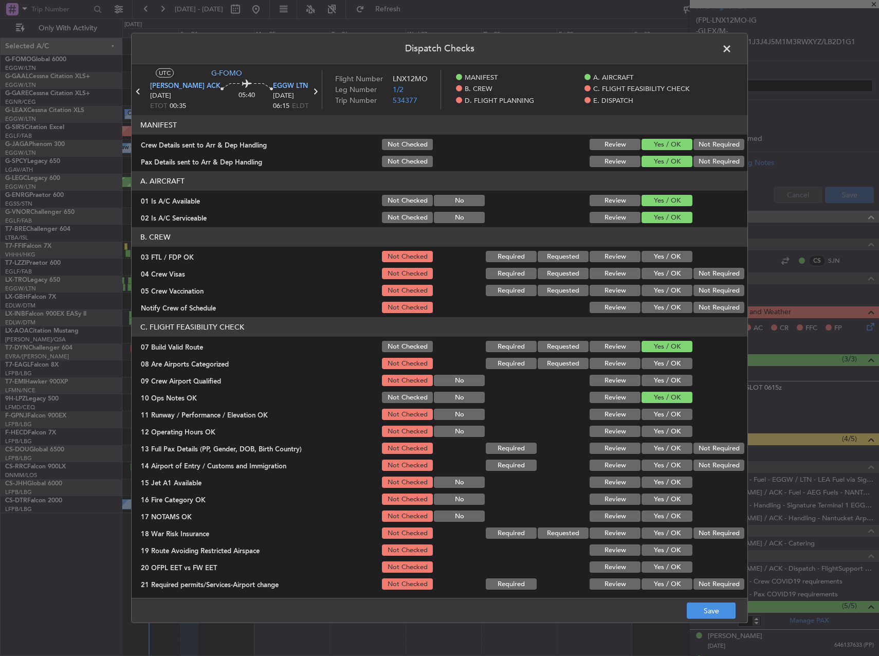
click at [668, 413] on button "Yes / OK" at bounding box center [666, 414] width 51 height 11
click at [668, 430] on button "Yes / OK" at bounding box center [666, 431] width 51 height 11
click at [668, 446] on button "Yes / OK" at bounding box center [666, 447] width 51 height 11
click at [666, 462] on button "Yes / OK" at bounding box center [666, 464] width 51 height 11
click at [664, 486] on button "Yes / OK" at bounding box center [666, 481] width 51 height 11
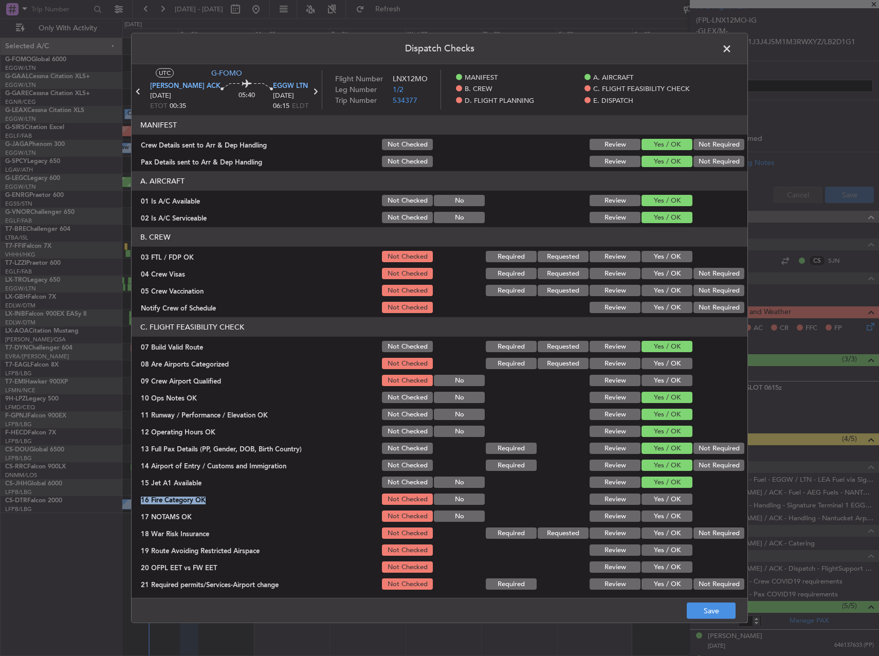
drag, startPoint x: 663, startPoint y: 489, endPoint x: 663, endPoint y: 499, distance: 9.8
click at [663, 490] on section "C. FLIGHT FEASIBILITY CHECK 07 Build Valid Route Not Checked Required Requested…" at bounding box center [440, 454] width 616 height 274
click at [663, 499] on button "Yes / OK" at bounding box center [666, 498] width 51 height 11
click at [663, 512] on button "Yes / OK" at bounding box center [666, 515] width 51 height 11
click at [668, 539] on div "Yes / OK" at bounding box center [666, 533] width 52 height 14
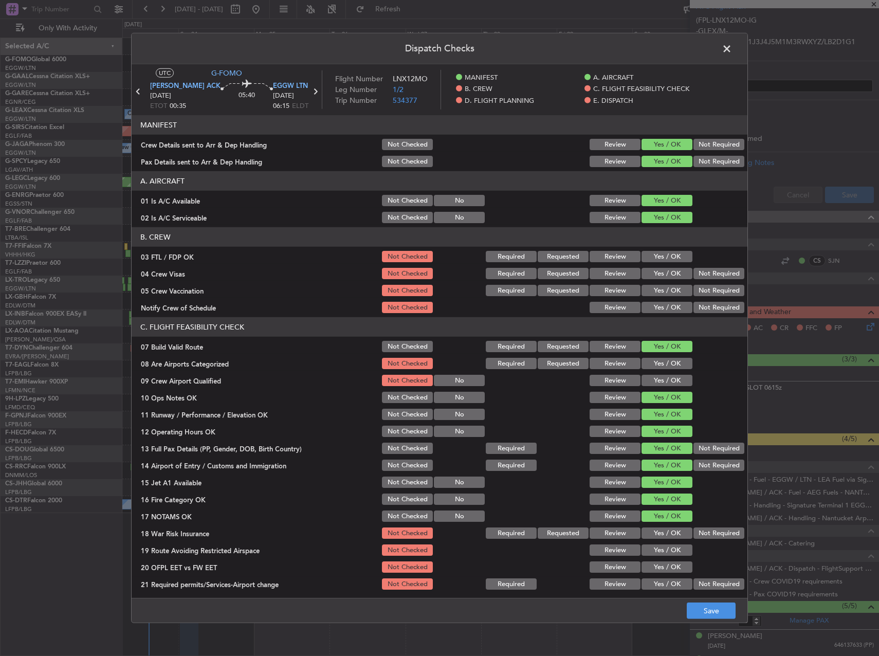
click at [671, 549] on button "Yes / OK" at bounding box center [666, 549] width 51 height 11
click at [712, 533] on button "Not Required" at bounding box center [718, 532] width 51 height 11
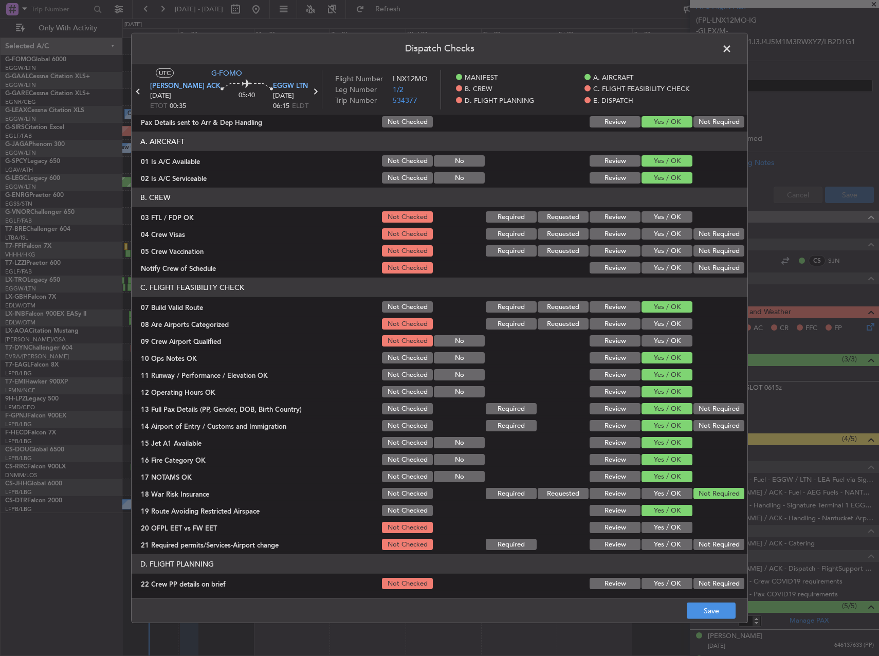
scroll to position [103, 0]
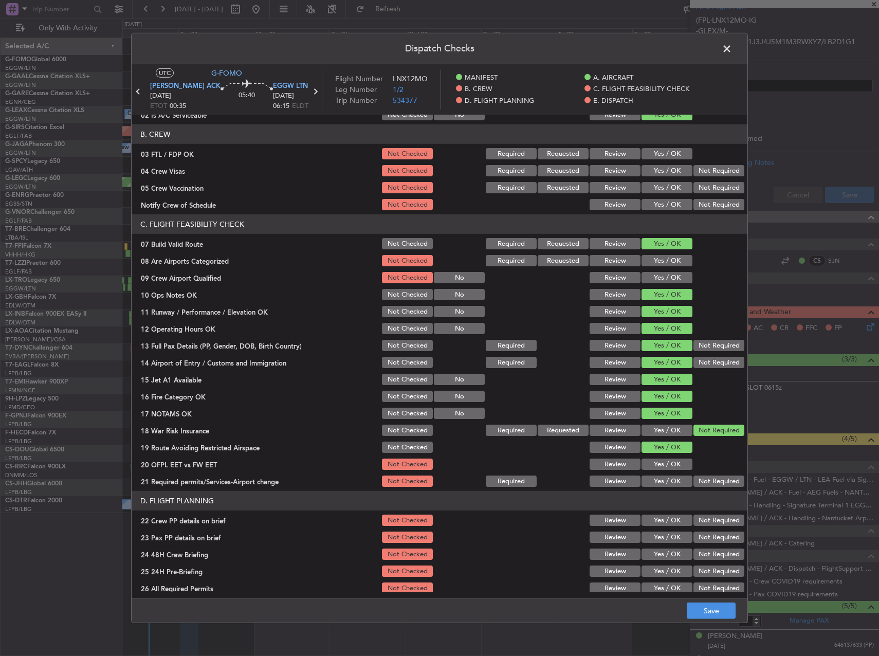
click at [667, 465] on button "Yes / OK" at bounding box center [666, 463] width 51 height 11
drag, startPoint x: 663, startPoint y: 476, endPoint x: 663, endPoint y: 489, distance: 12.3
click at [663, 477] on button "Yes / OK" at bounding box center [666, 480] width 51 height 11
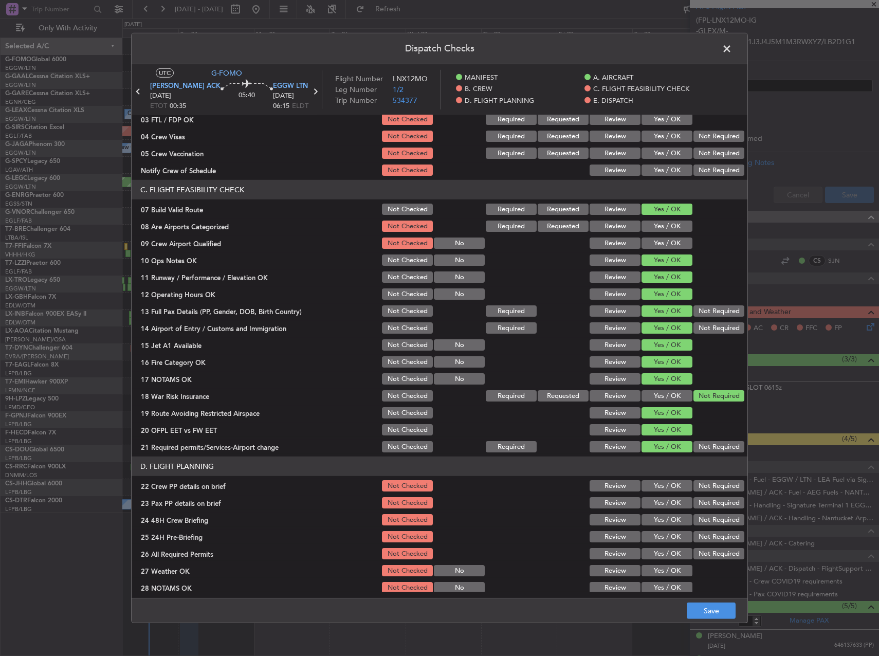
scroll to position [154, 0]
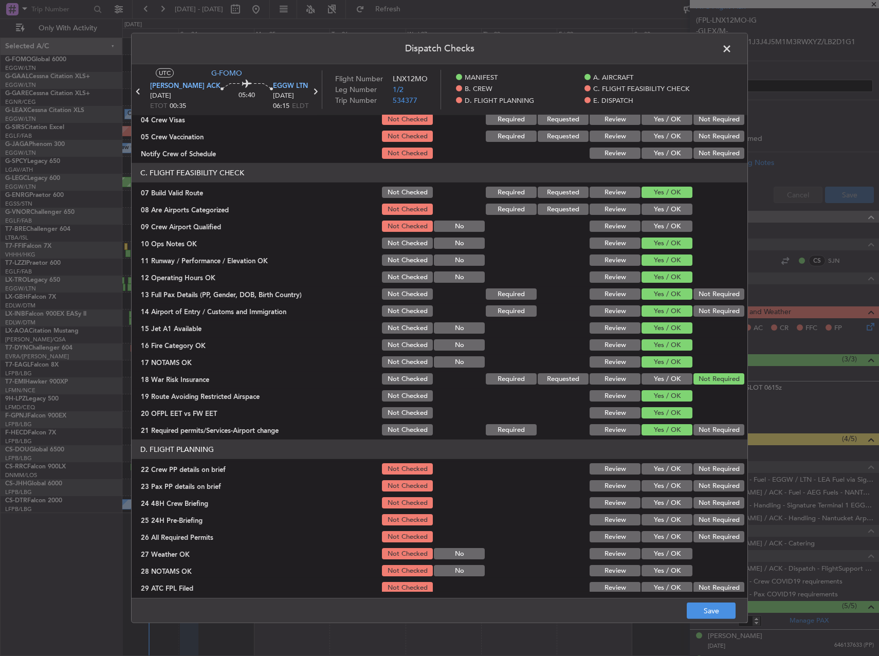
click at [660, 465] on button "Yes / OK" at bounding box center [666, 468] width 51 height 11
click at [657, 475] on div "Yes / OK" at bounding box center [666, 469] width 52 height 14
click at [657, 483] on button "Yes / OK" at bounding box center [666, 485] width 51 height 11
click at [659, 504] on button "Yes / OK" at bounding box center [666, 502] width 51 height 11
click at [661, 529] on div "Yes / OK" at bounding box center [666, 536] width 52 height 14
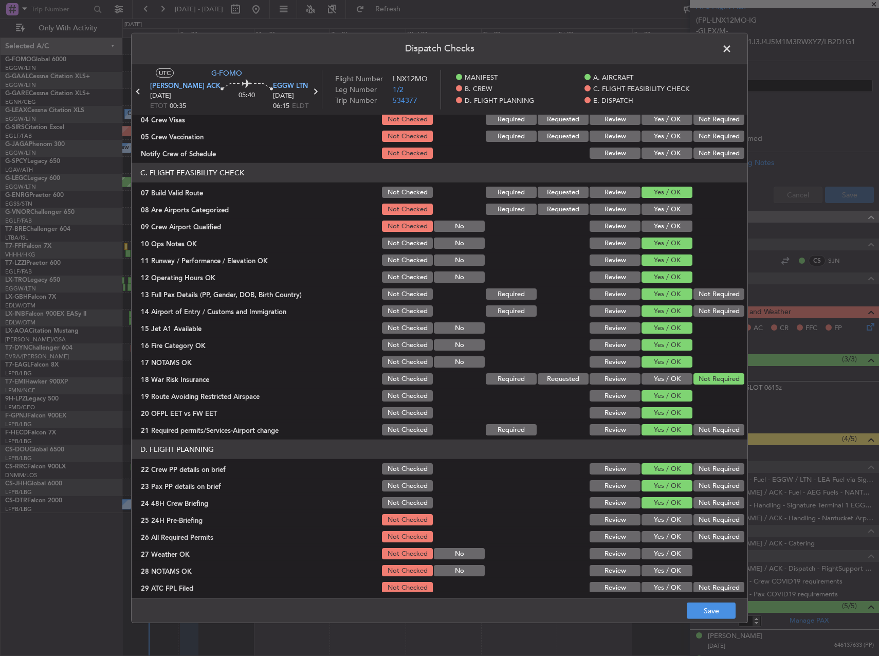
click at [660, 522] on button "Yes / OK" at bounding box center [666, 519] width 51 height 11
click at [664, 534] on button "Yes / OK" at bounding box center [666, 536] width 51 height 11
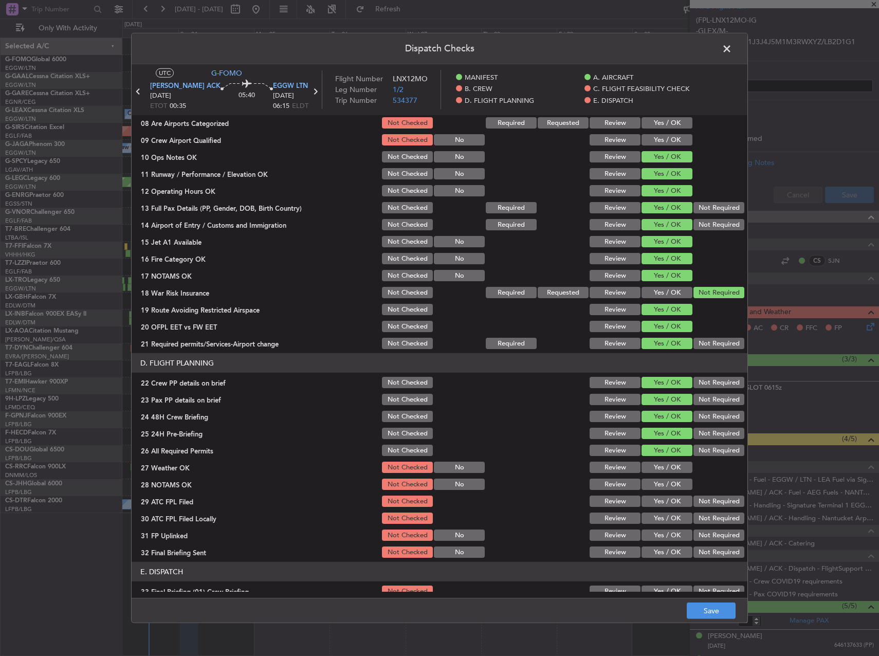
scroll to position [257, 0]
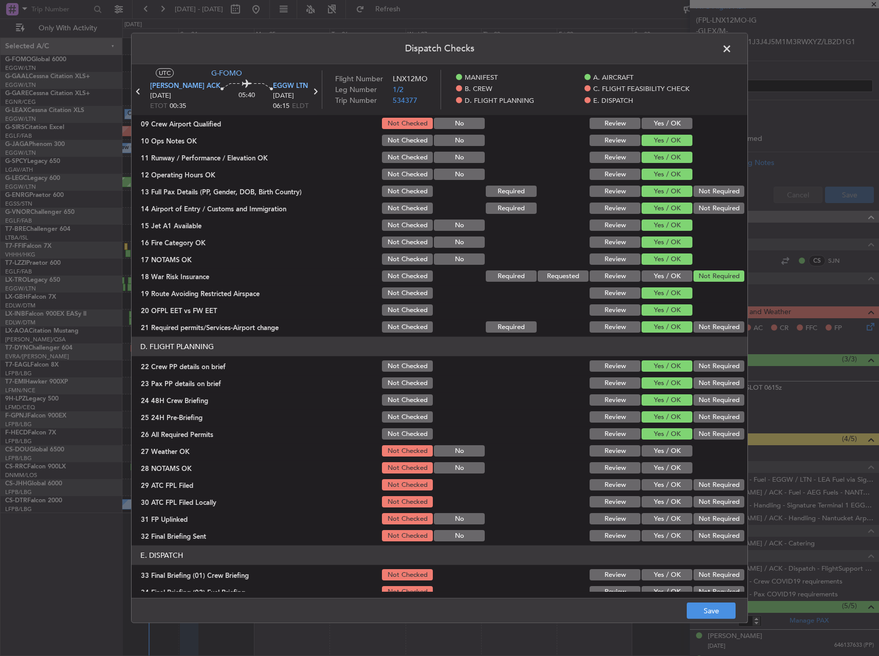
click at [656, 452] on button "Yes / OK" at bounding box center [666, 450] width 51 height 11
click at [658, 469] on button "Yes / OK" at bounding box center [666, 467] width 51 height 11
click at [655, 486] on button "Yes / OK" at bounding box center [666, 484] width 51 height 11
click at [707, 500] on button "Not Required" at bounding box center [718, 501] width 51 height 11
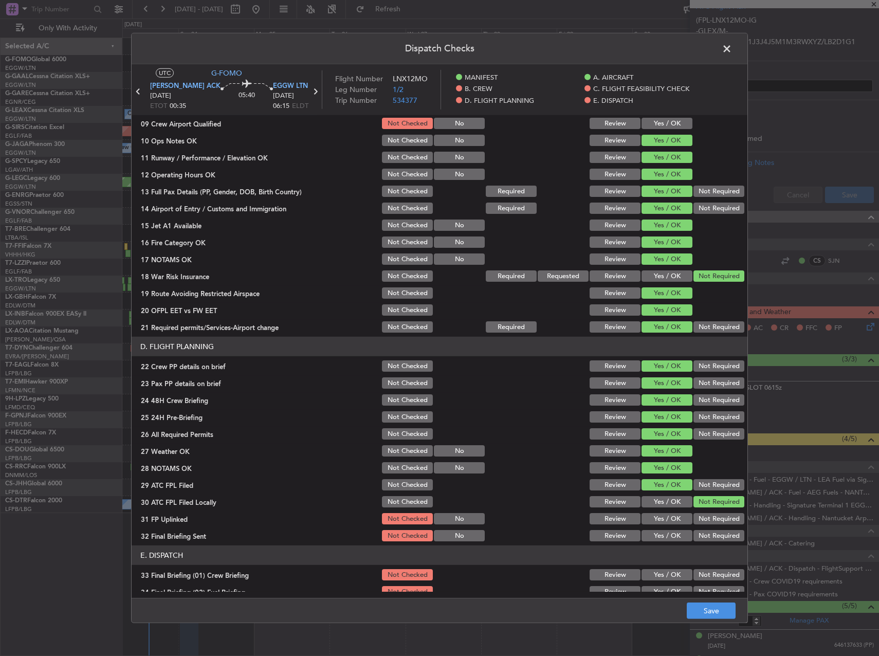
drag, startPoint x: 659, startPoint y: 518, endPoint x: 692, endPoint y: 527, distance: 34.2
click at [661, 518] on button "Yes / OK" at bounding box center [666, 518] width 51 height 11
click at [702, 530] on button "Not Required" at bounding box center [718, 535] width 51 height 11
click at [702, 534] on button "Not Required" at bounding box center [718, 535] width 51 height 11
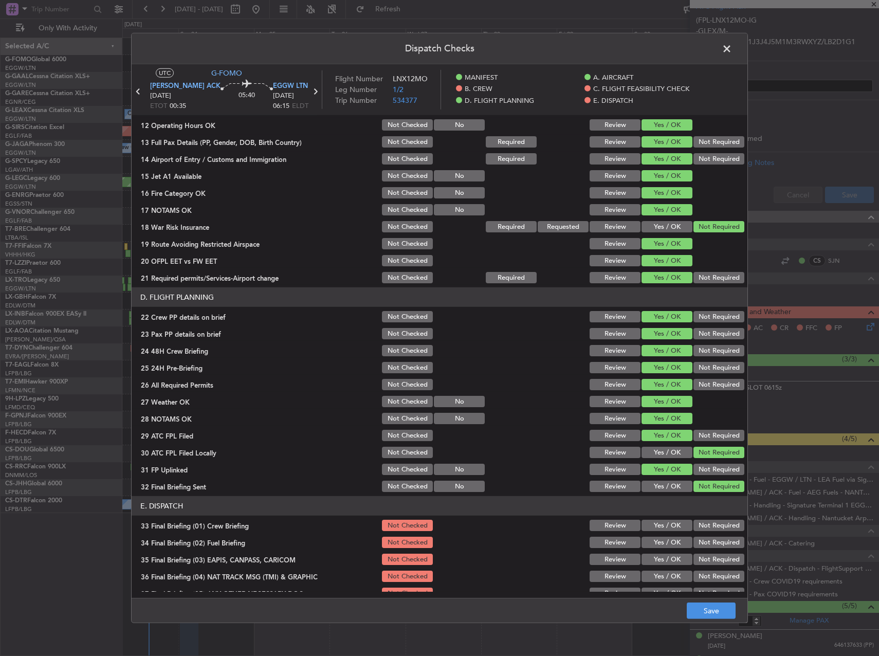
scroll to position [436, 0]
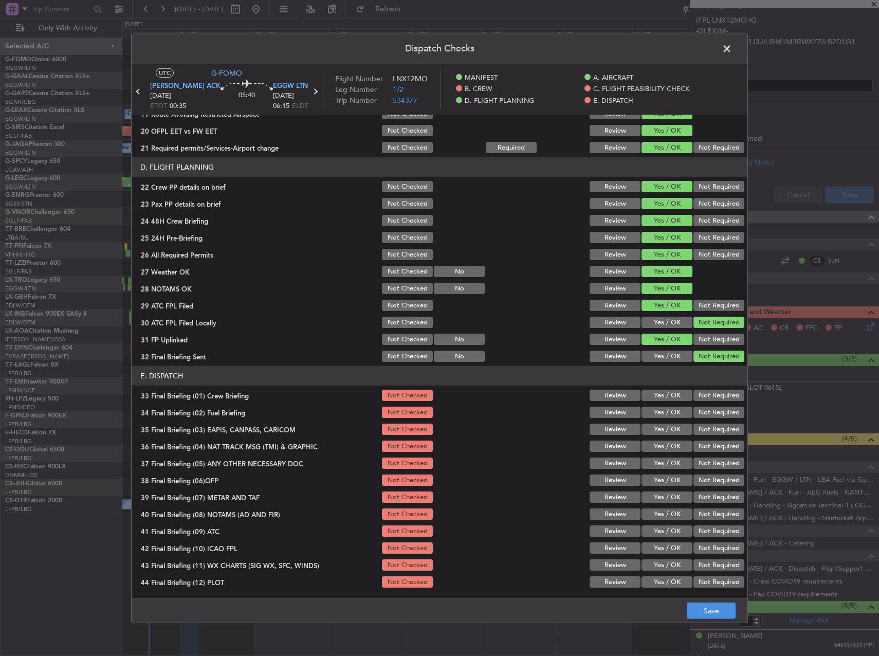
click at [651, 397] on button "Yes / OK" at bounding box center [666, 395] width 51 height 11
click at [651, 419] on div "Yes / OK" at bounding box center [666, 412] width 52 height 14
click at [659, 415] on button "Yes / OK" at bounding box center [666, 412] width 51 height 11
click at [700, 437] on section "E. DISPATCH 33 Final Briefing (01) Crew Briefing Not Checked Review Yes / OK No…" at bounding box center [440, 477] width 616 height 223
click at [701, 433] on button "Not Required" at bounding box center [718, 428] width 51 height 11
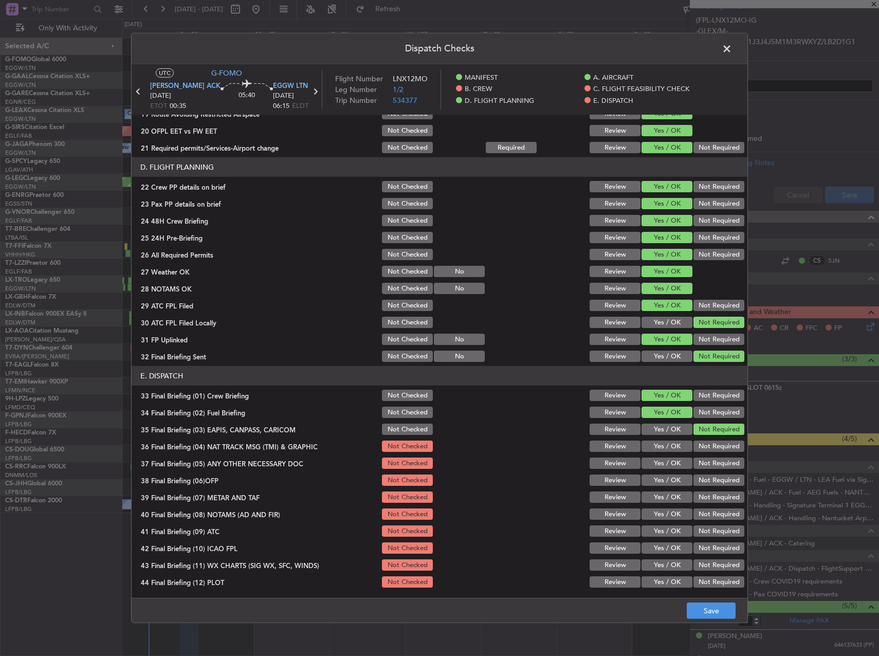
click at [704, 445] on button "Not Required" at bounding box center [718, 445] width 51 height 11
drag, startPoint x: 707, startPoint y: 462, endPoint x: 684, endPoint y: 481, distance: 30.7
click at [707, 463] on button "Not Required" at bounding box center [718, 462] width 51 height 11
click at [673, 484] on button "Yes / OK" at bounding box center [666, 479] width 51 height 11
drag, startPoint x: 666, startPoint y: 501, endPoint x: 665, endPoint y: 510, distance: 9.3
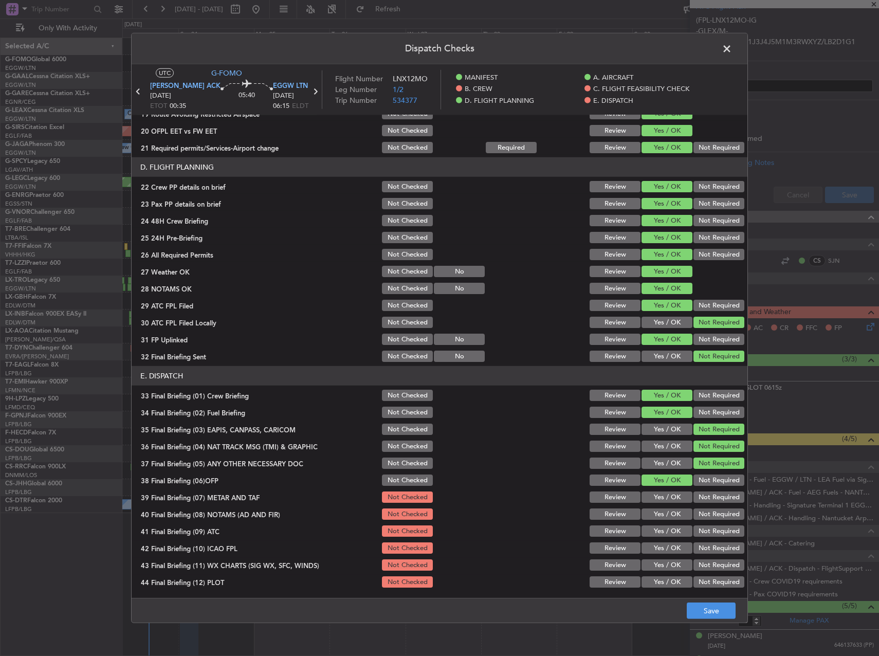
click at [664, 502] on button "Yes / OK" at bounding box center [666, 496] width 51 height 11
click at [663, 512] on button "Yes / OK" at bounding box center [666, 513] width 51 height 11
click at [664, 526] on button "Yes / OK" at bounding box center [666, 530] width 51 height 11
click at [666, 544] on button "Yes / OK" at bounding box center [666, 547] width 51 height 11
click at [667, 561] on button "Yes / OK" at bounding box center [666, 564] width 51 height 11
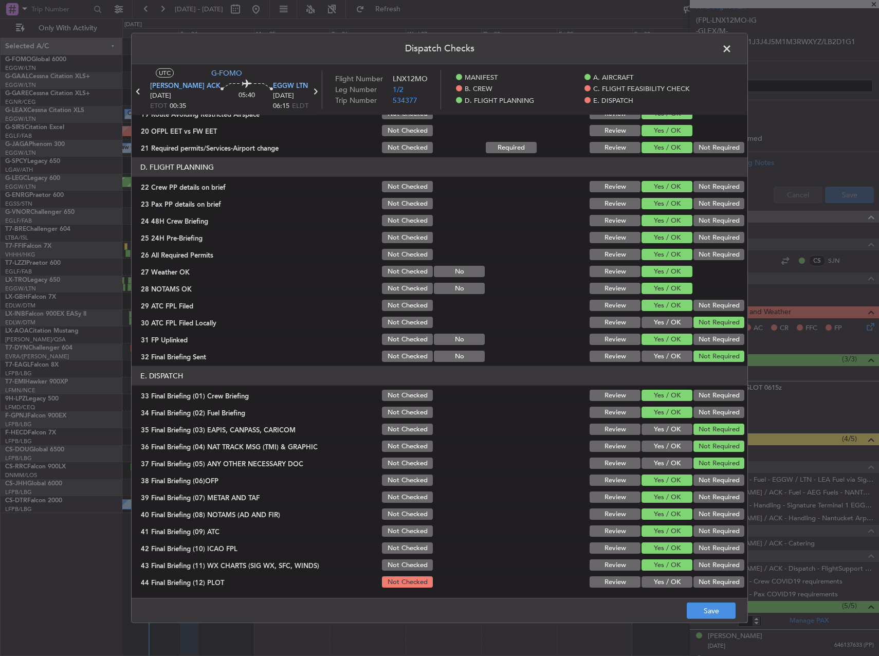
click at [663, 577] on button "Yes / OK" at bounding box center [666, 581] width 51 height 11
click at [717, 612] on button "Save" at bounding box center [711, 610] width 49 height 16
drag, startPoint x: 655, startPoint y: 417, endPoint x: 654, endPoint y: 430, distance: 12.9
click at [655, 419] on div "Yes / OK" at bounding box center [666, 412] width 52 height 14
click at [654, 430] on button "Yes / OK" at bounding box center [666, 428] width 51 height 11
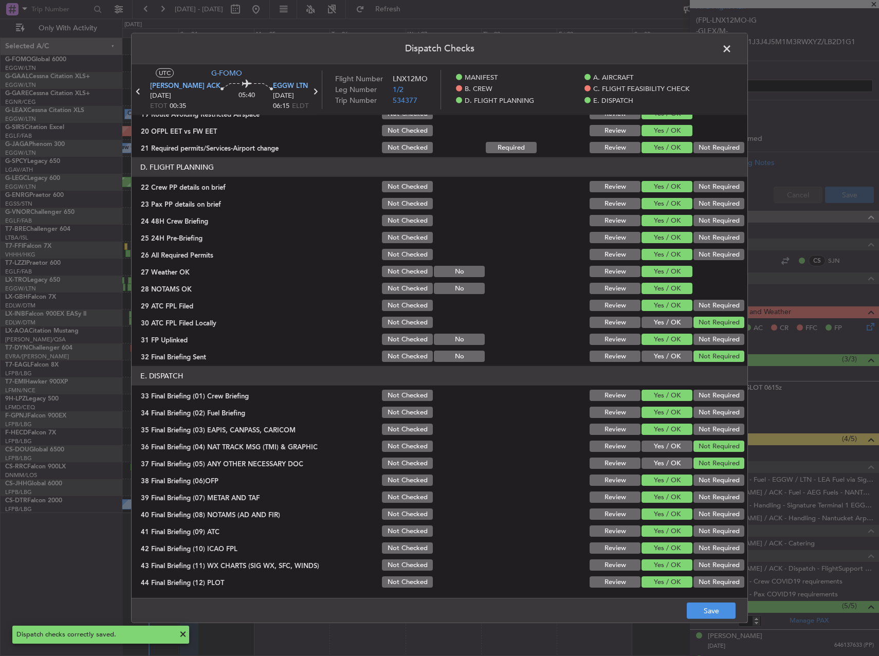
click at [656, 457] on div "Yes / OK" at bounding box center [666, 463] width 52 height 14
click at [656, 441] on button "Yes / OK" at bounding box center [666, 445] width 51 height 11
click at [655, 458] on button "Yes / OK" at bounding box center [666, 462] width 51 height 11
click at [712, 619] on footer "Save" at bounding box center [440, 610] width 616 height 25
drag, startPoint x: 709, startPoint y: 608, endPoint x: 704, endPoint y: 612, distance: 5.6
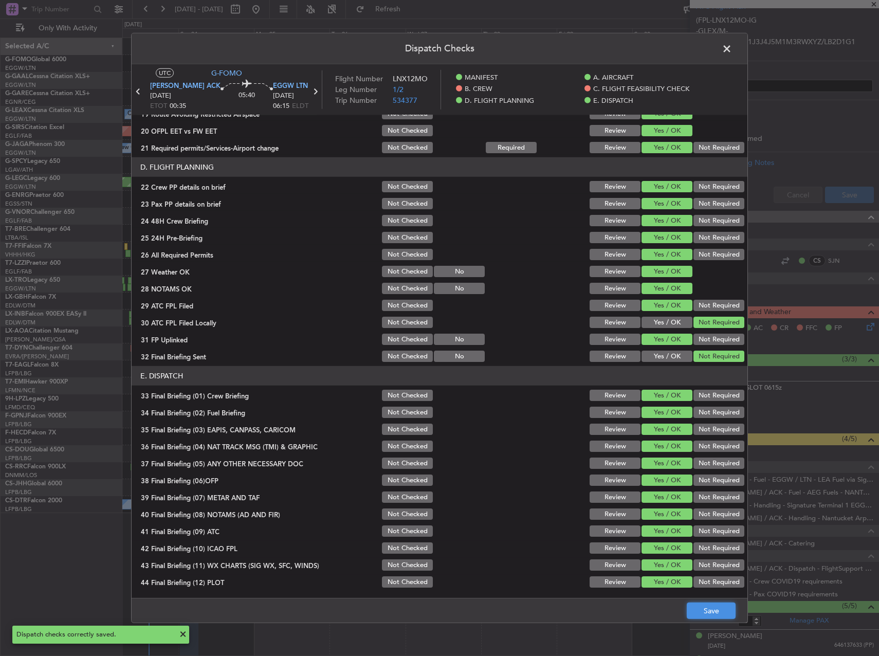
click at [707, 609] on button "Save" at bounding box center [711, 610] width 49 height 16
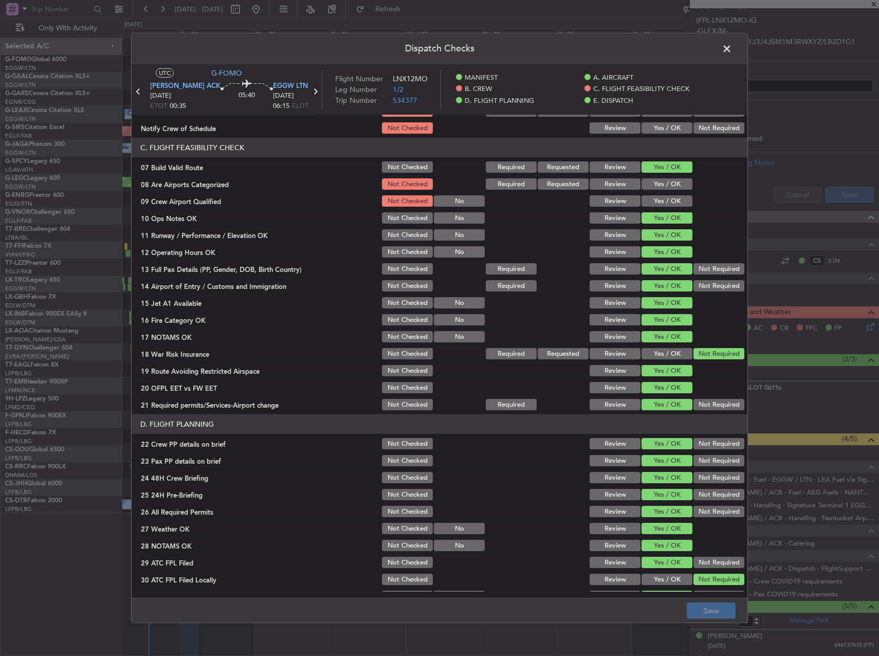
scroll to position [0, 0]
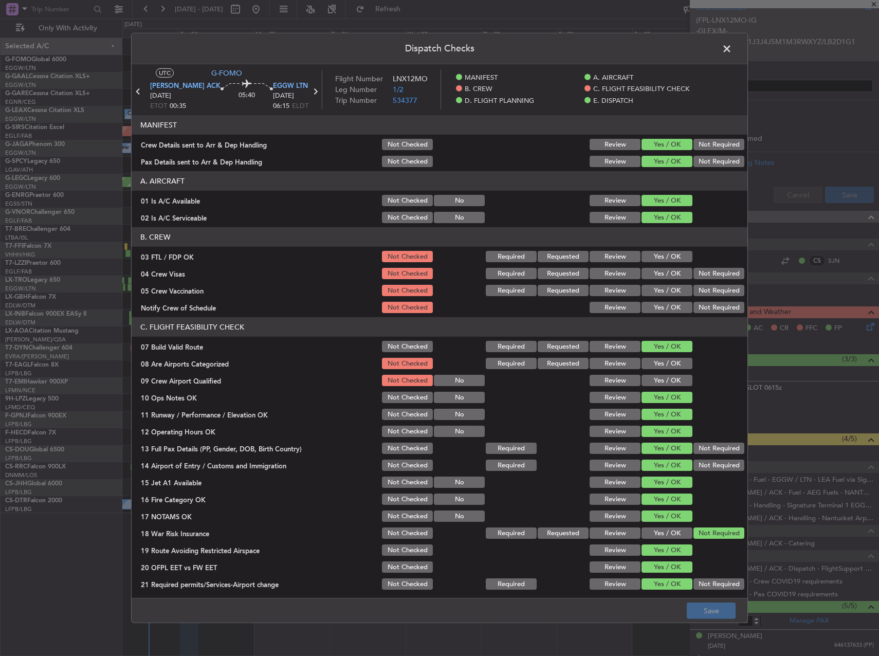
click at [732, 50] on span at bounding box center [732, 51] width 0 height 21
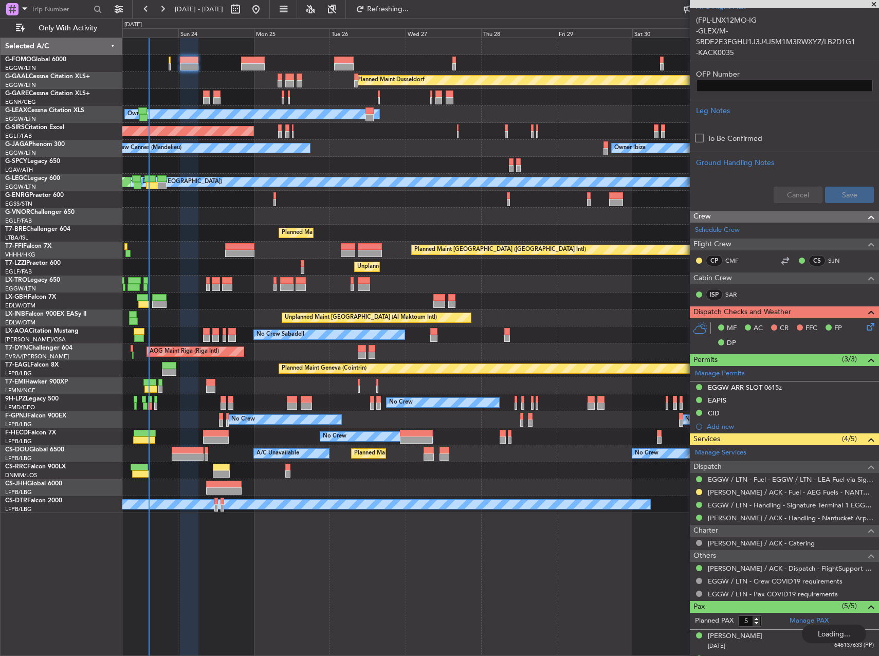
scroll to position [271, 0]
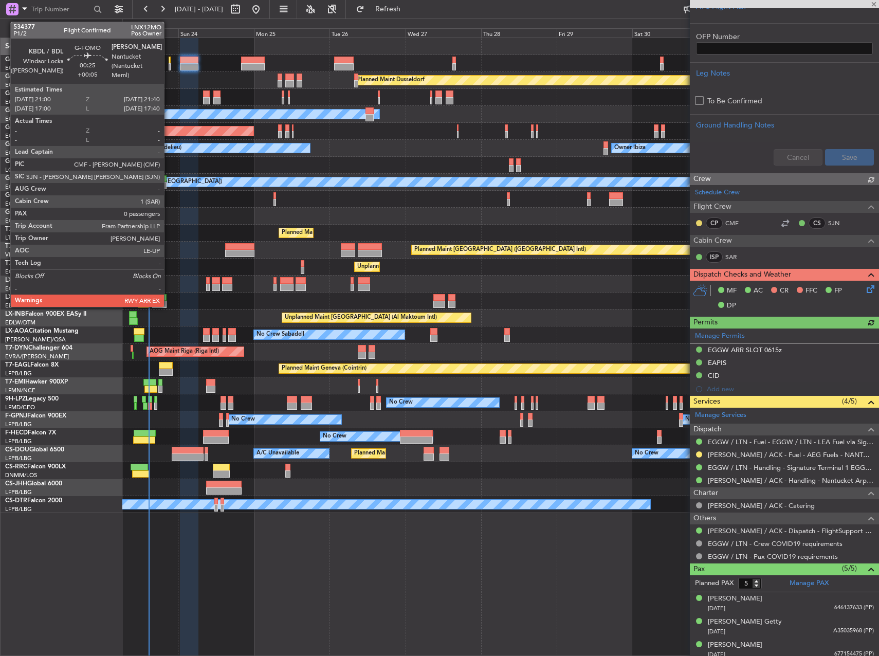
click at [169, 60] on div at bounding box center [170, 60] width 3 height 7
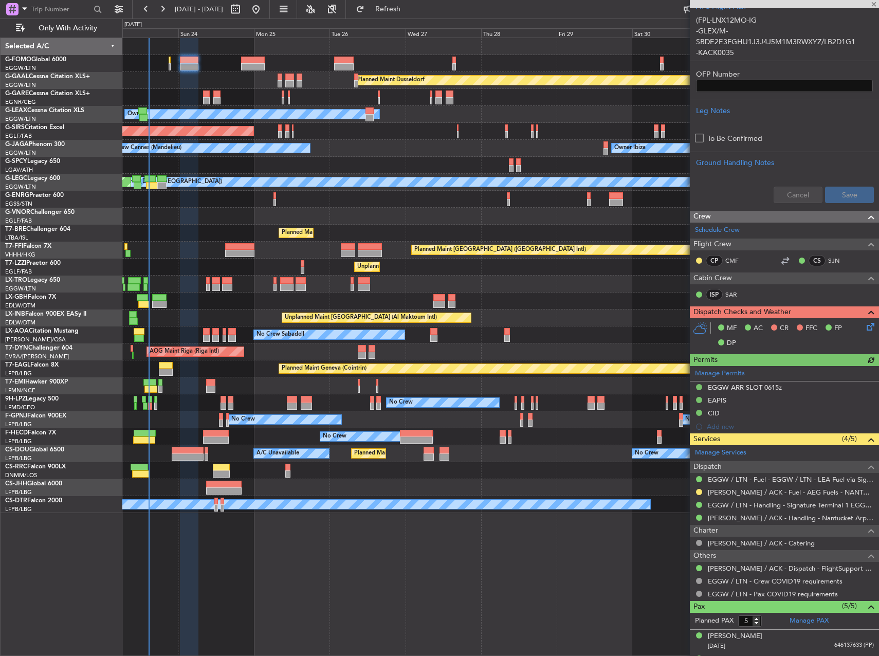
type input "+00:05"
type input "0"
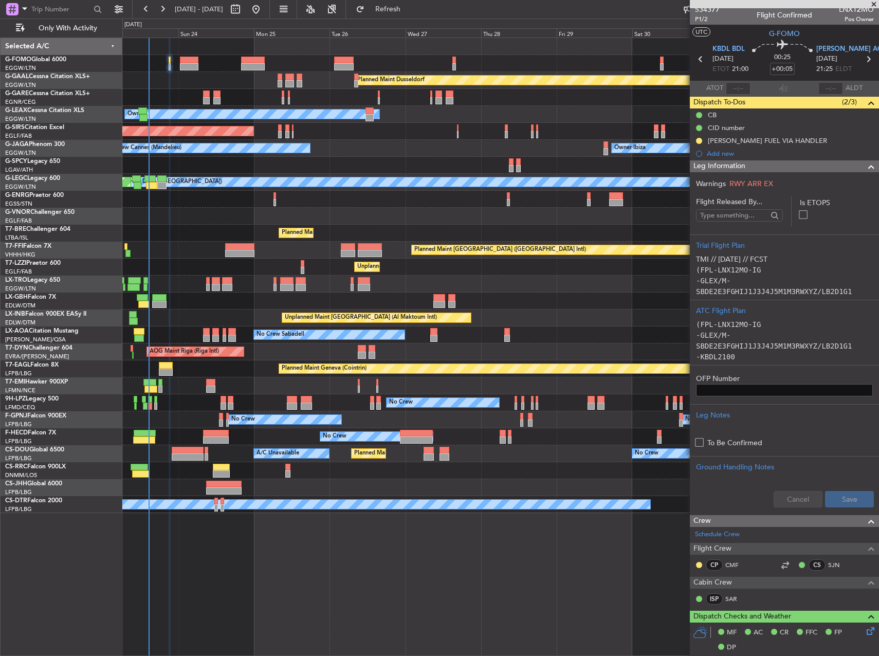
scroll to position [0, 0]
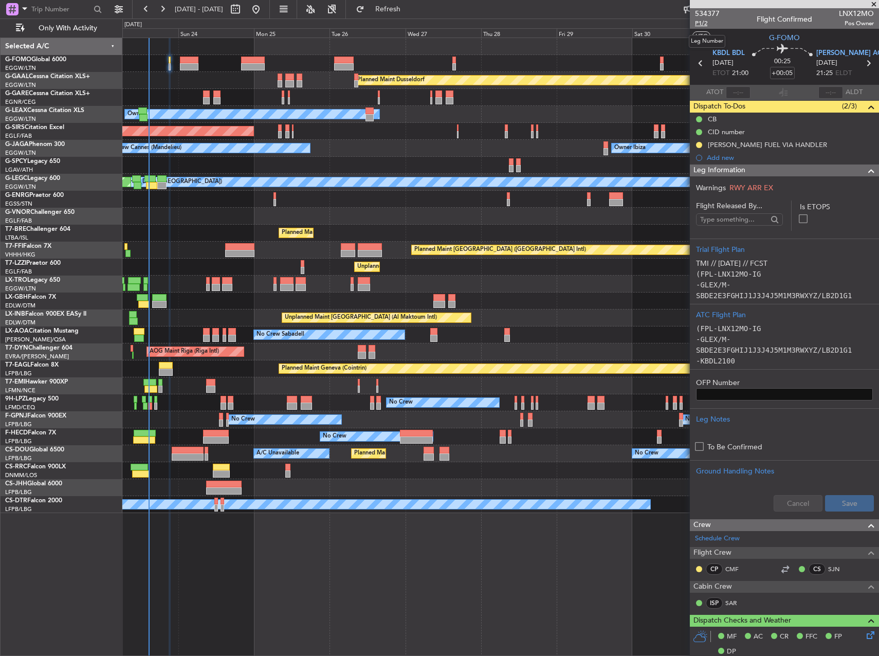
click at [703, 23] on span "P1/2" at bounding box center [707, 23] width 25 height 9
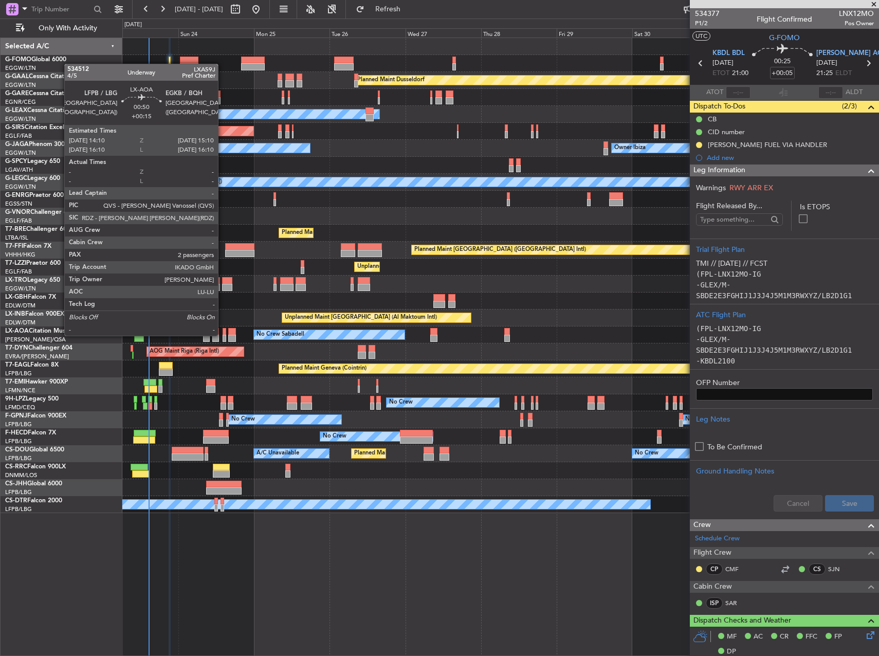
click at [223, 335] on div at bounding box center [225, 338] width 4 height 7
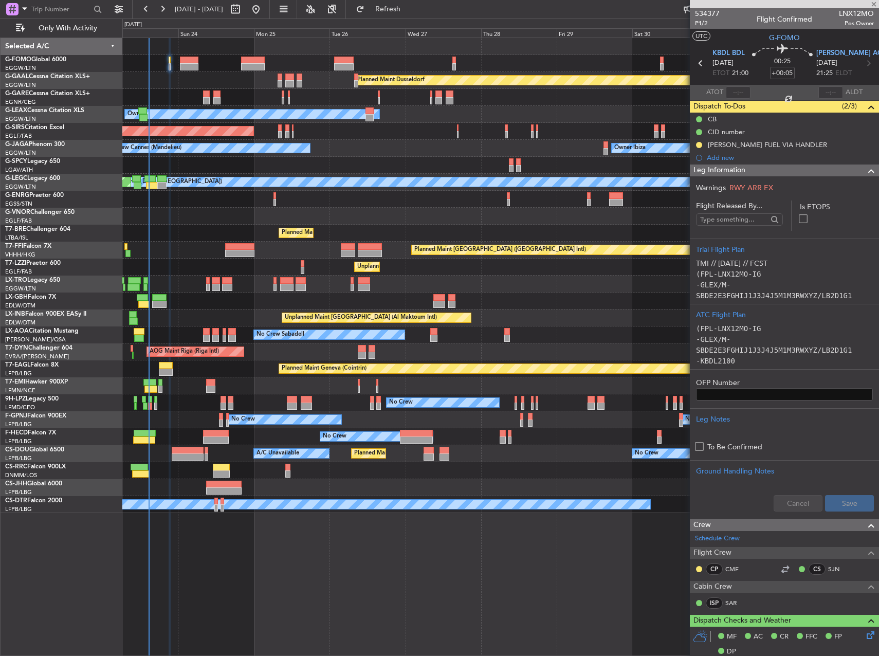
type input "+00:15"
type input "2"
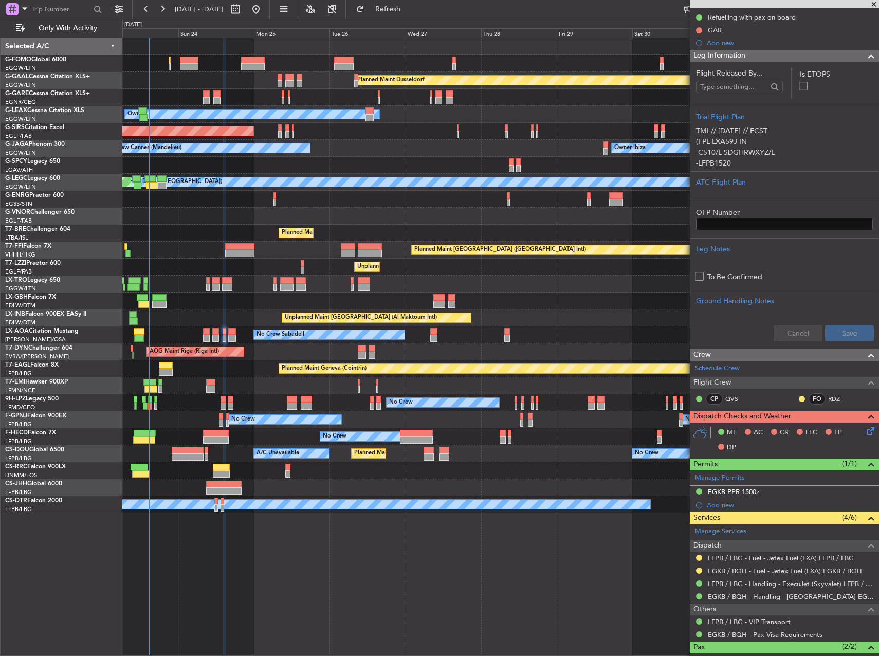
scroll to position [226, 0]
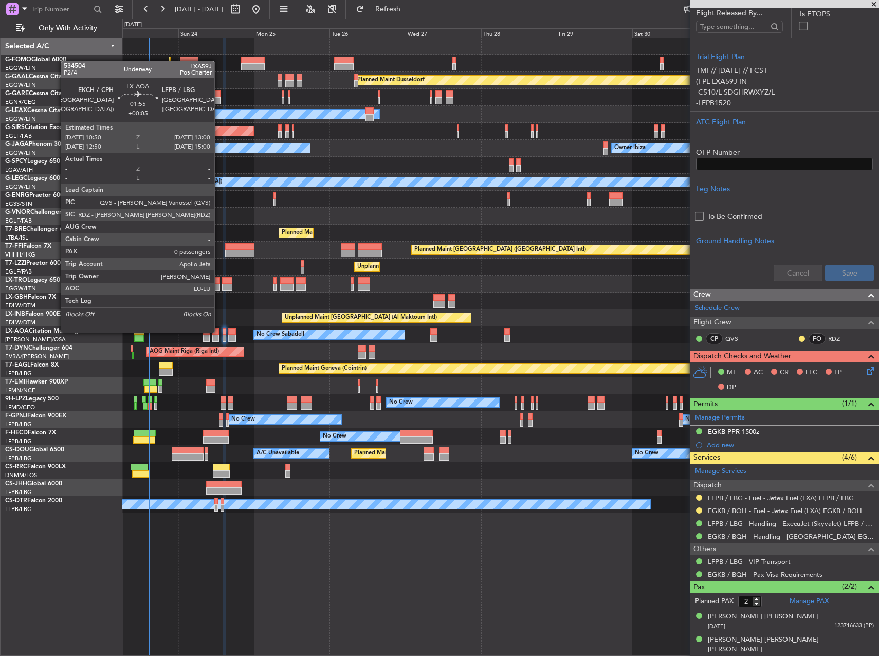
click at [219, 331] on div at bounding box center [215, 331] width 7 height 7
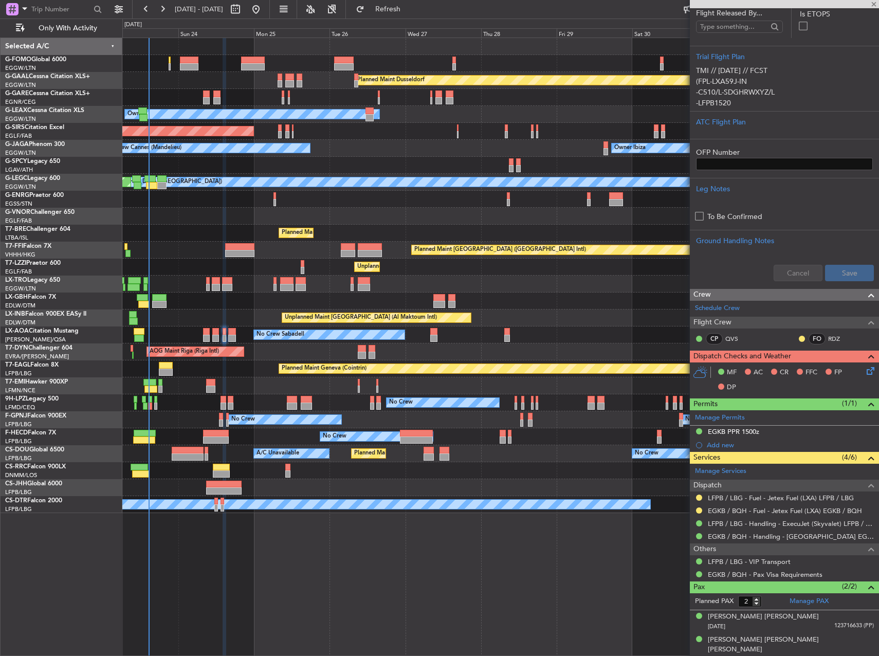
type input "+00:05"
type input "0"
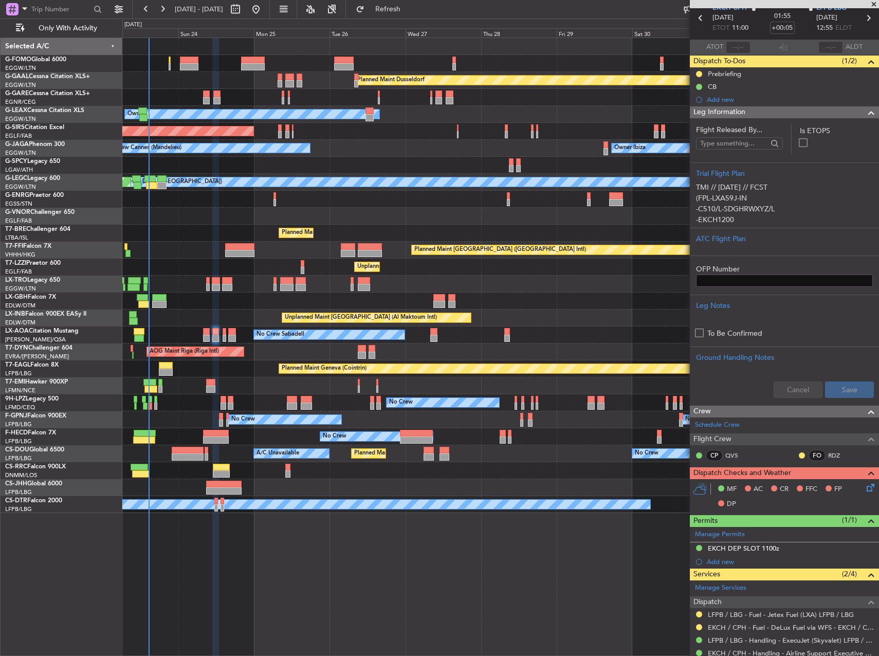
scroll to position [78, 0]
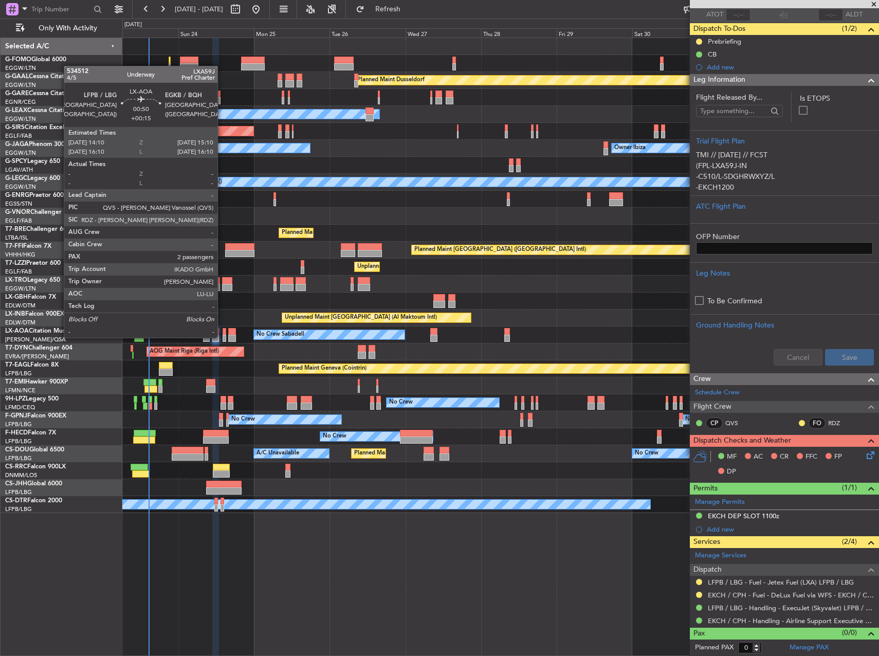
click at [223, 337] on div at bounding box center [225, 338] width 4 height 7
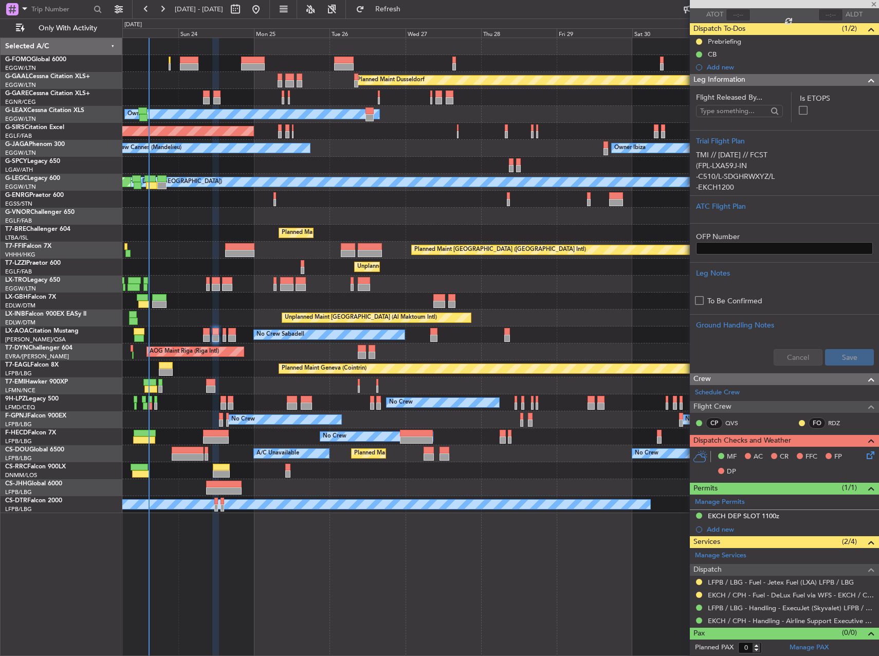
type input "+00:15"
type input "2"
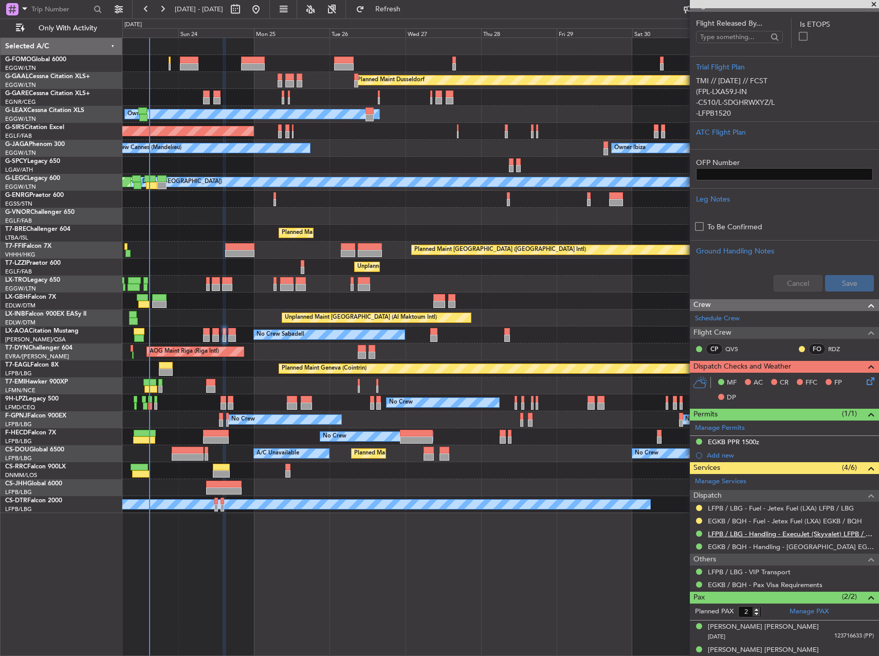
scroll to position [226, 0]
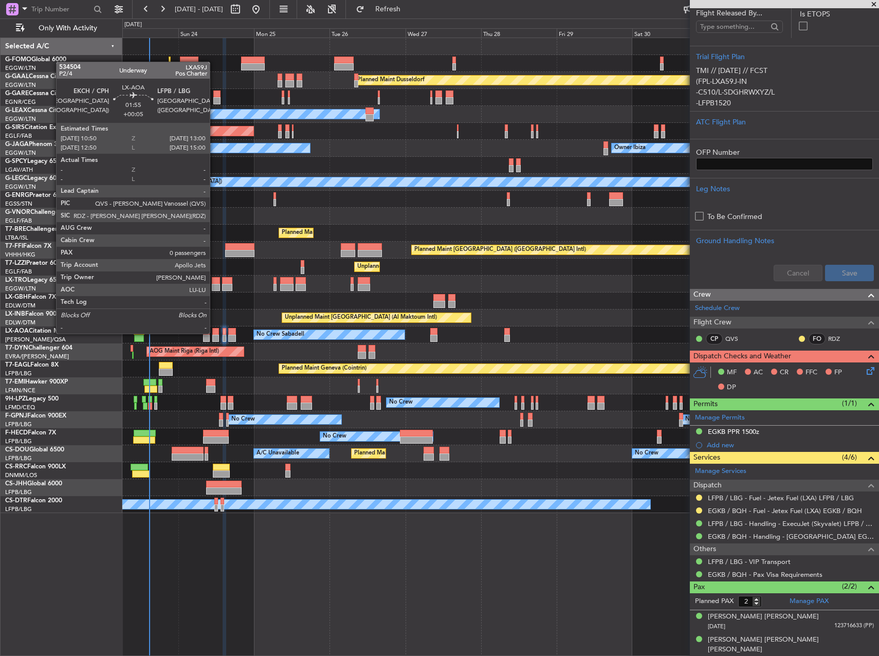
click at [218, 337] on div "No Crew Sabadell No Crew Sabadell" at bounding box center [500, 334] width 756 height 17
click at [217, 332] on div at bounding box center [215, 331] width 7 height 7
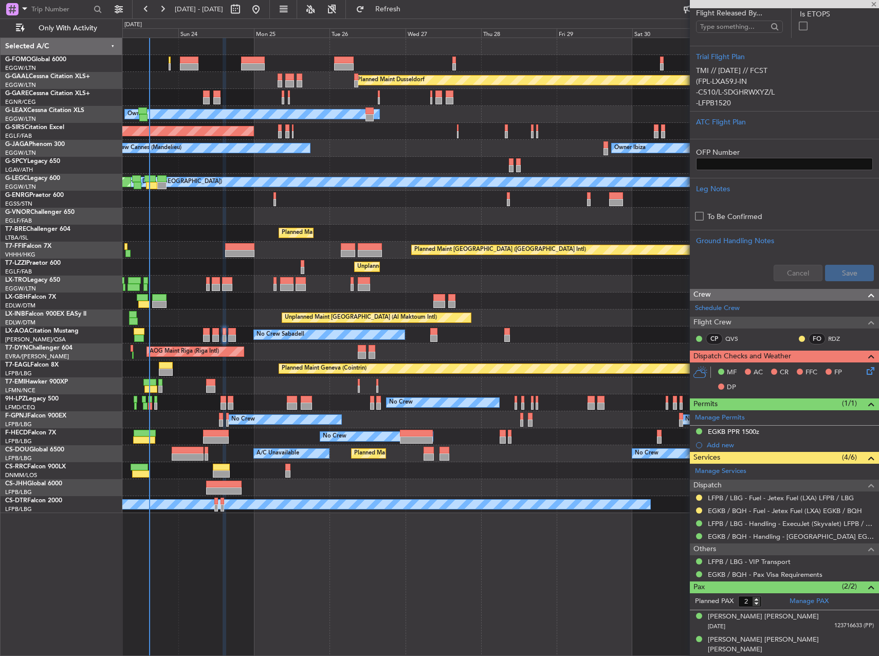
type input "+00:05"
type input "0"
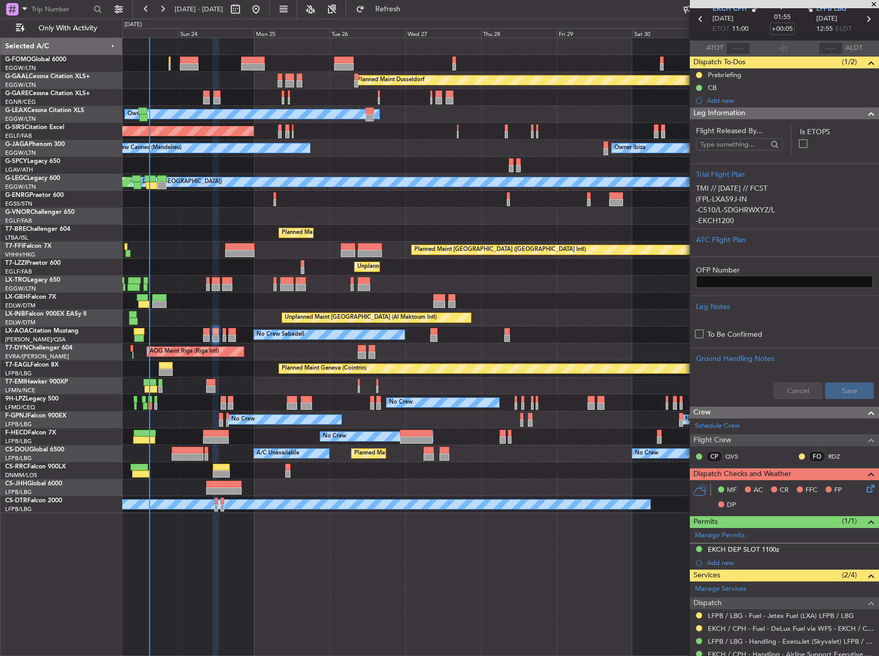
scroll to position [78, 0]
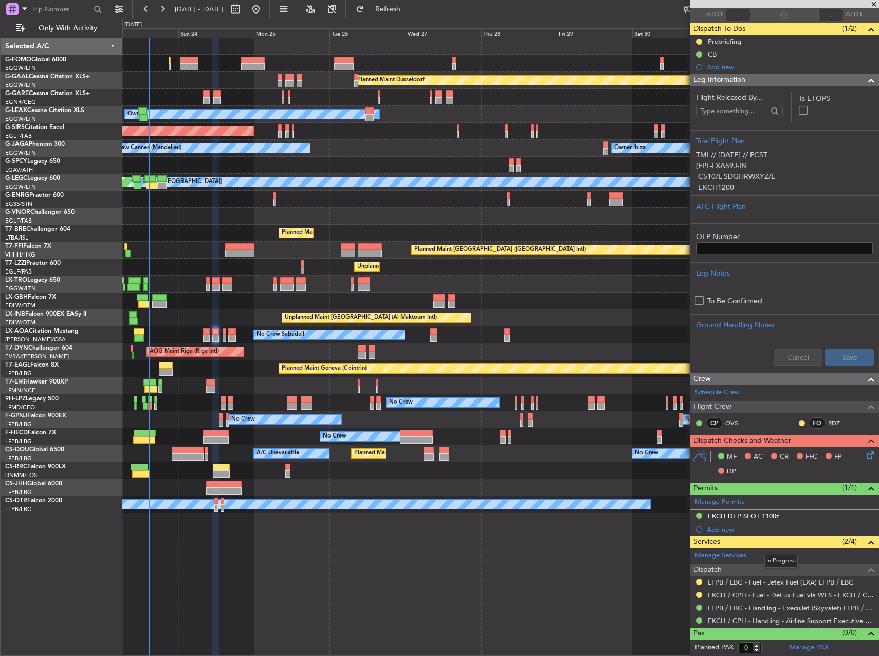
click at [747, 542] on div "Services (2/4)" at bounding box center [784, 542] width 189 height 12
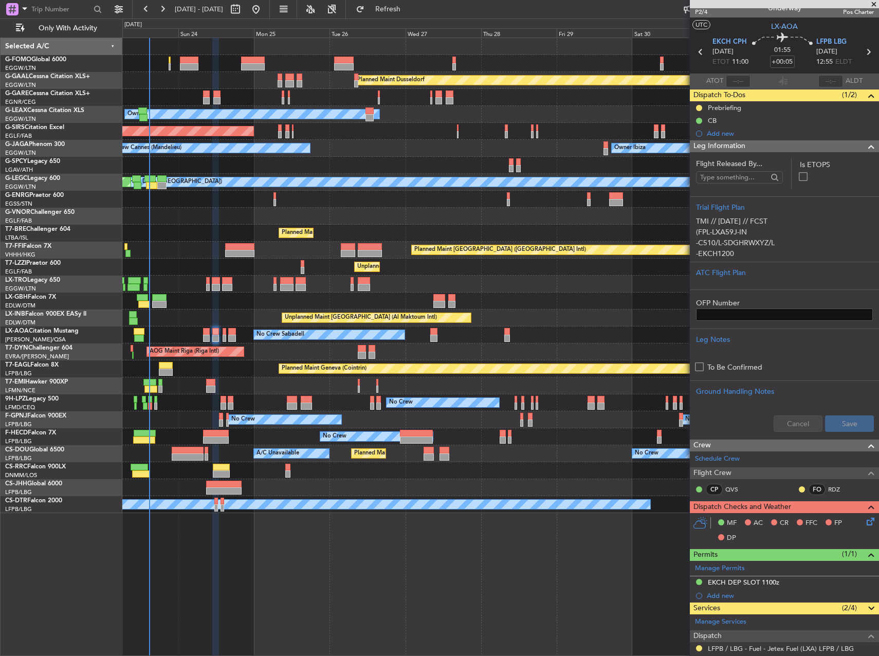
scroll to position [0, 0]
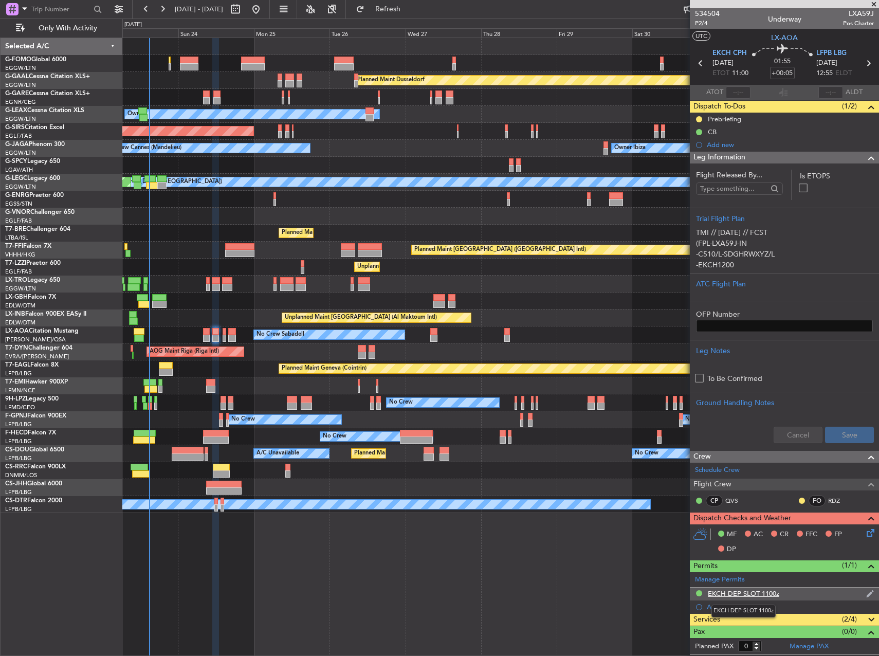
click at [760, 617] on mat-tooltip-component "EKCH DEP SLOT 1100z" at bounding box center [743, 610] width 79 height 27
click at [843, 618] on span "(2/4)" at bounding box center [849, 619] width 15 height 11
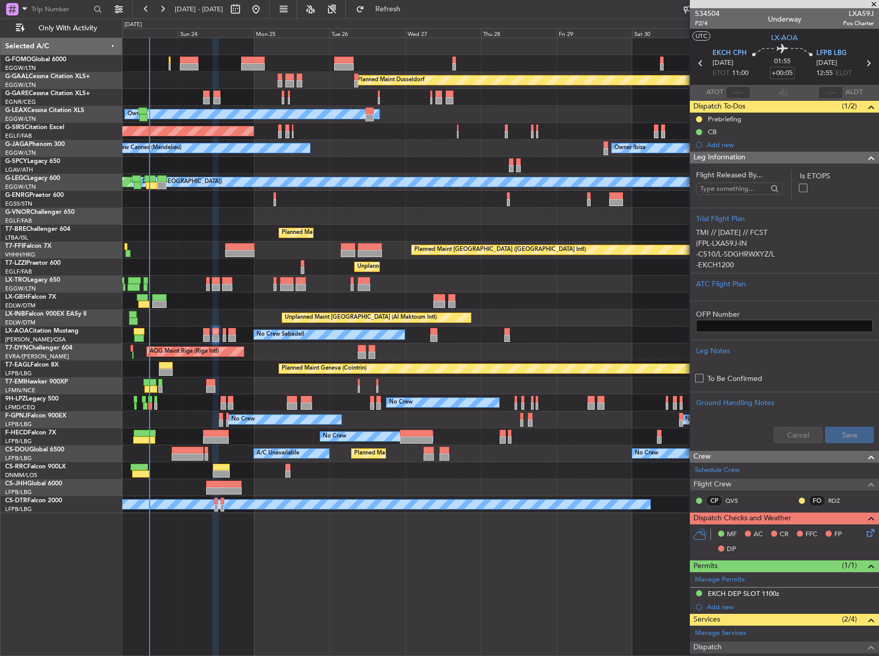
scroll to position [78, 0]
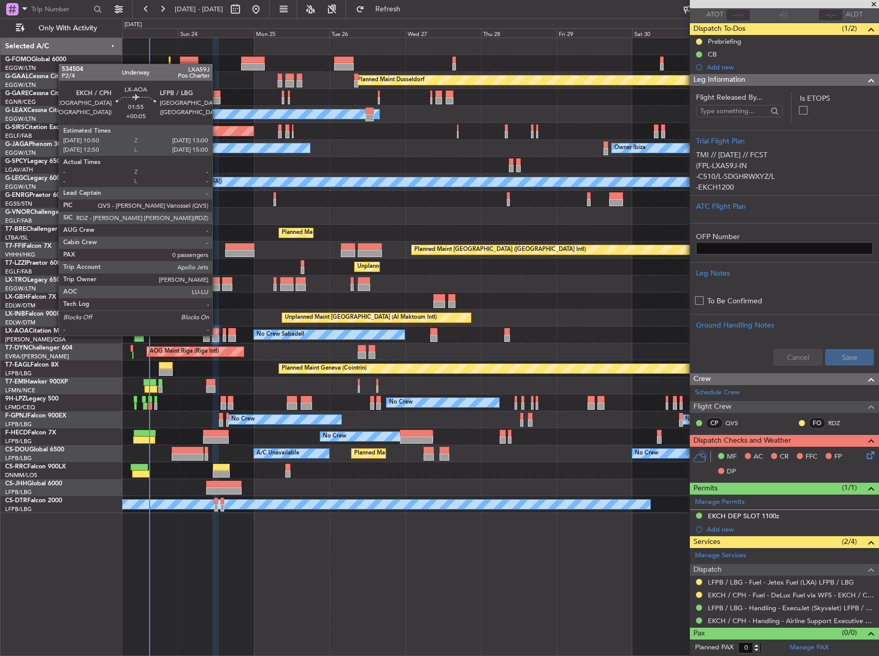
click at [217, 335] on div at bounding box center [215, 338] width 7 height 7
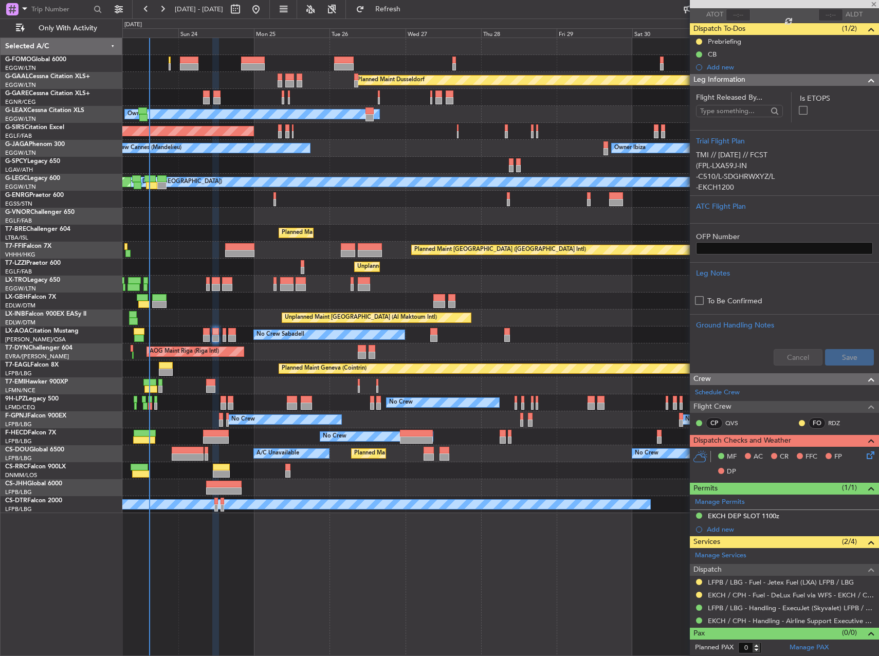
scroll to position [0, 0]
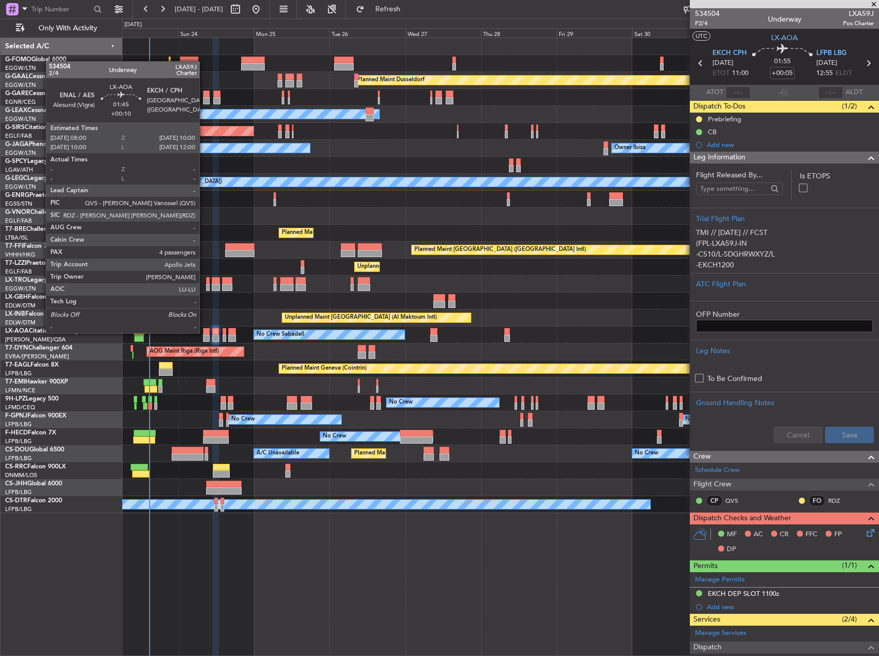
click at [204, 332] on div at bounding box center [206, 331] width 7 height 7
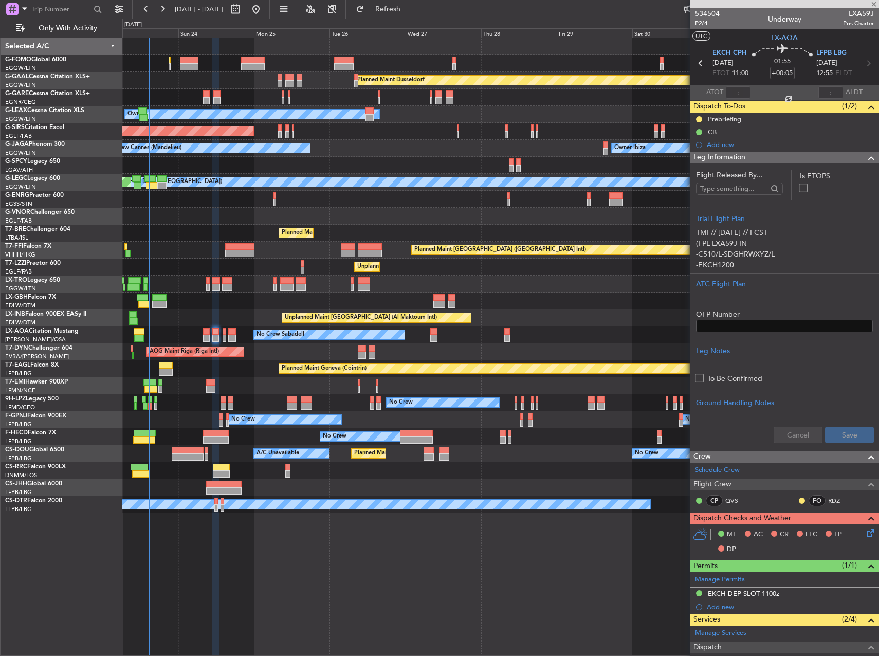
type input "+00:10"
type input "4"
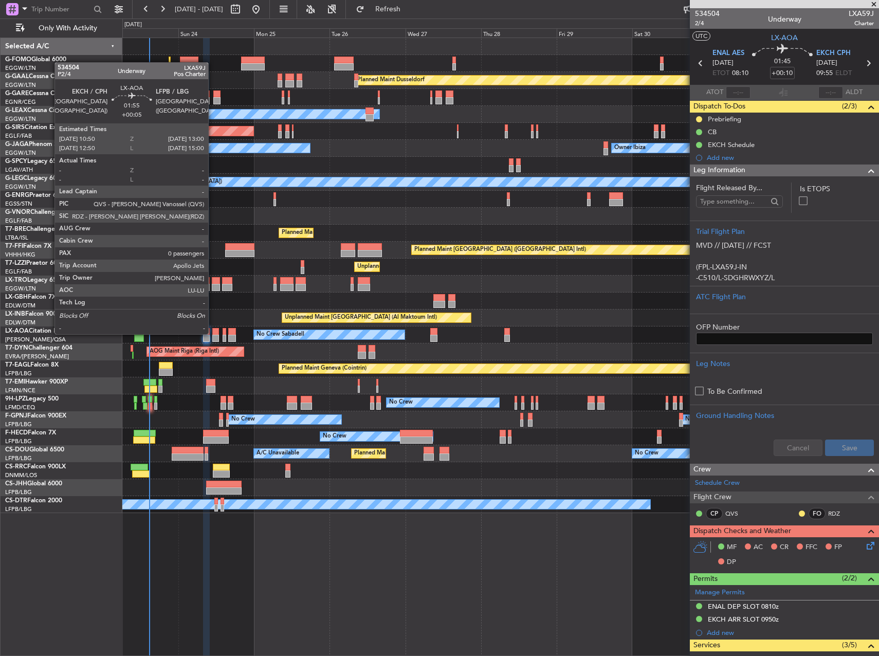
click at [213, 333] on div at bounding box center [215, 331] width 7 height 7
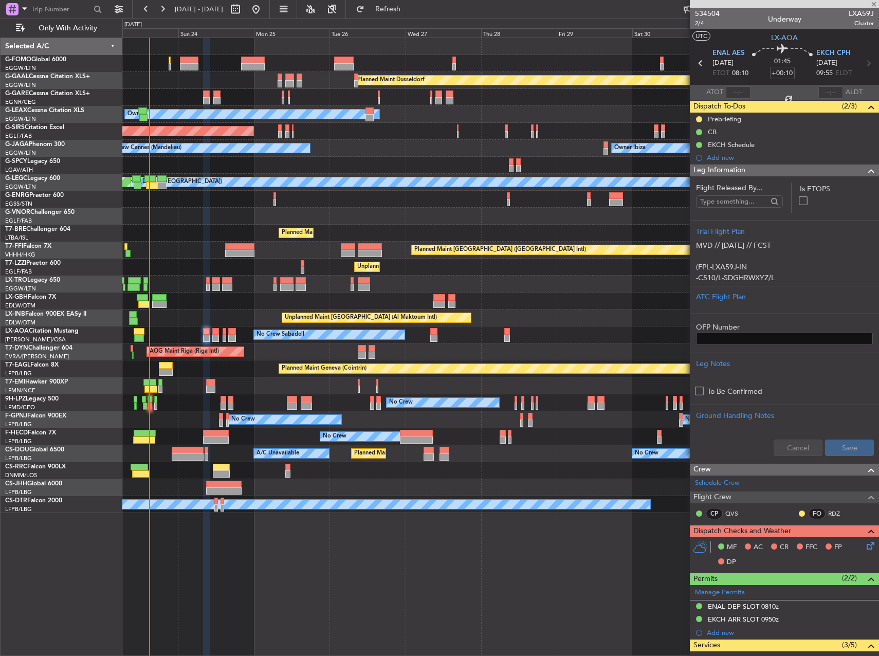
type input "+00:05"
type input "0"
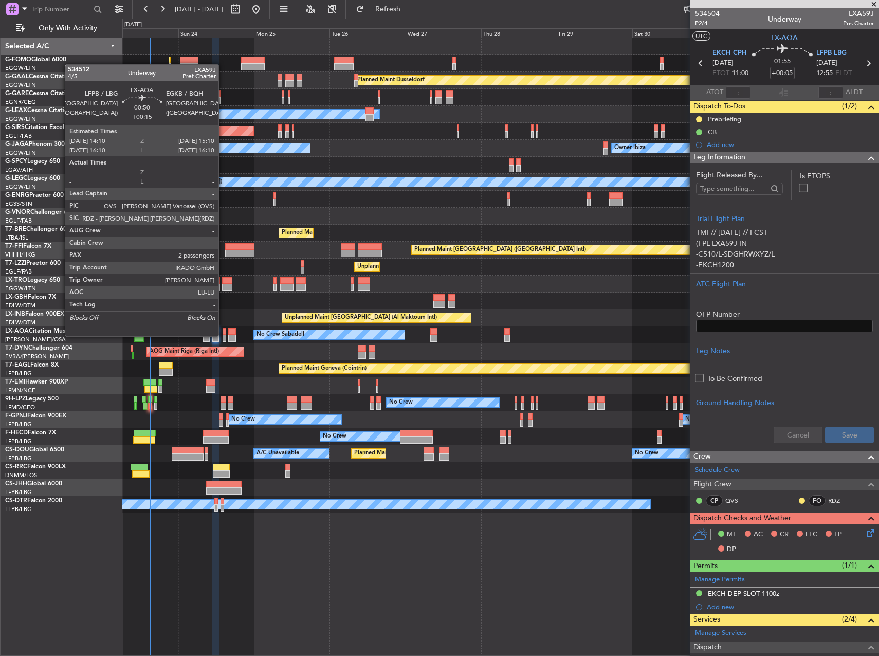
click at [225, 335] on div at bounding box center [225, 338] width 4 height 7
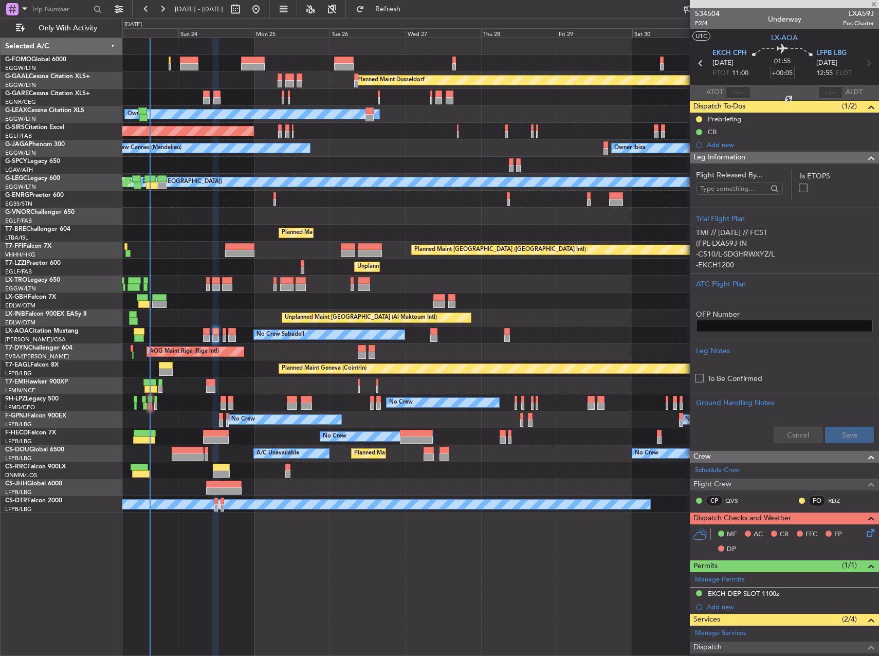
type input "+00:15"
type input "2"
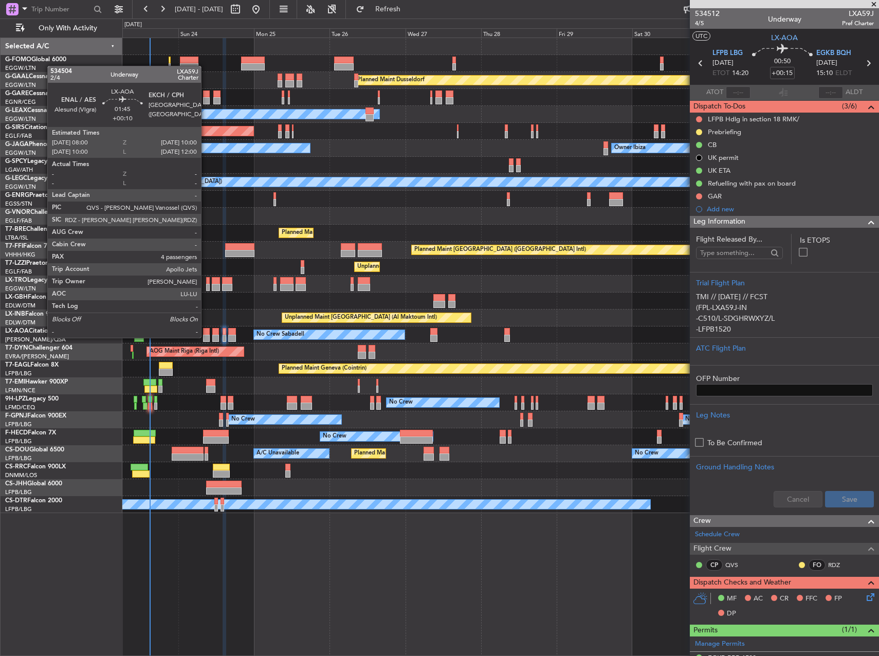
click at [206, 337] on div at bounding box center [206, 338] width 7 height 7
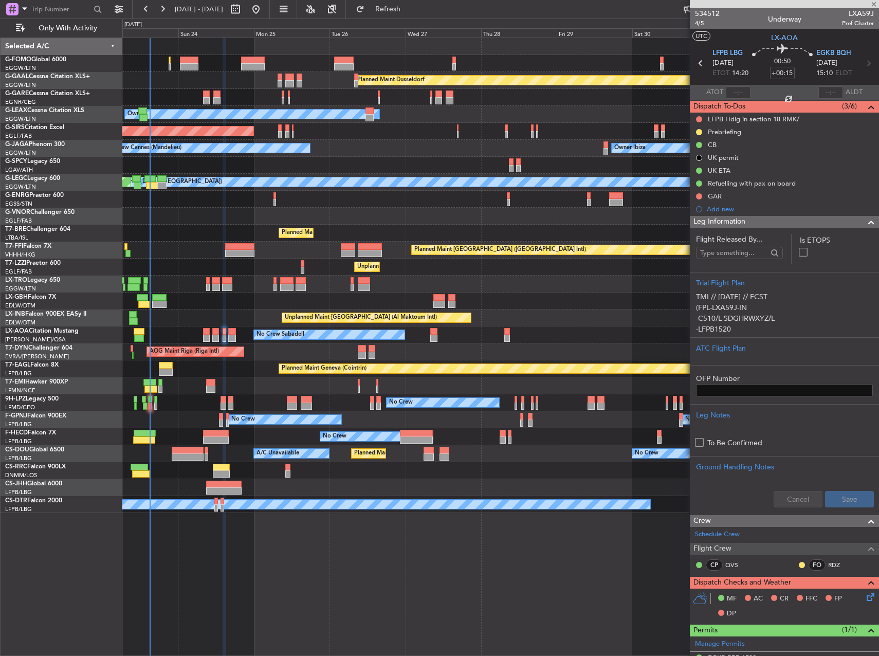
type input "+00:10"
type input "4"
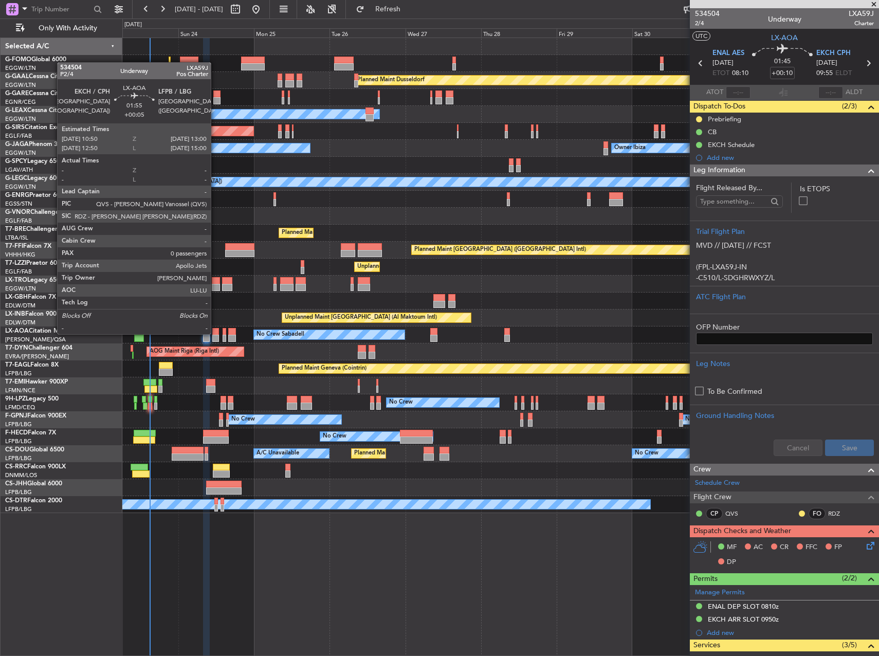
click at [215, 333] on div at bounding box center [215, 331] width 7 height 7
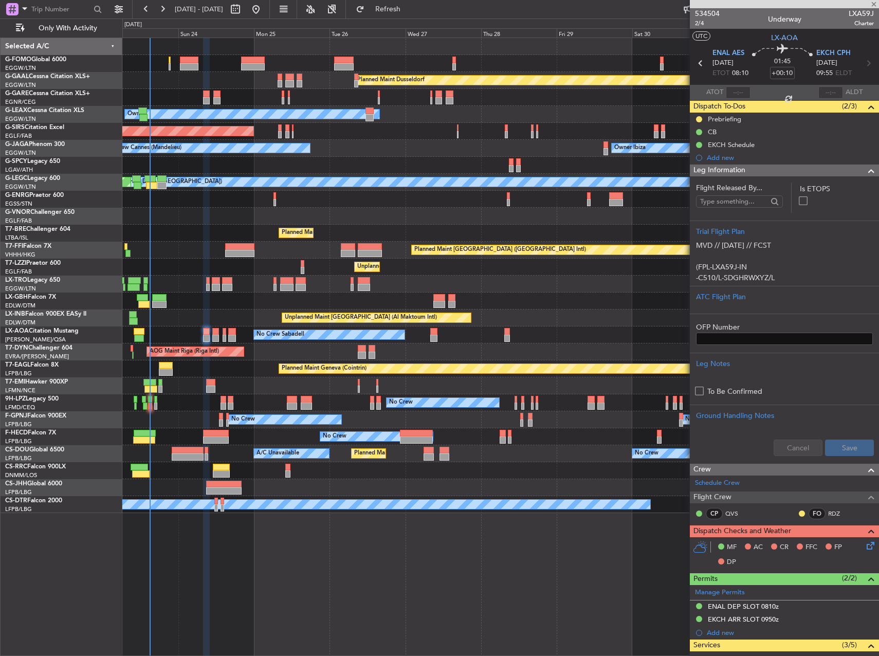
type input "+00:05"
type input "0"
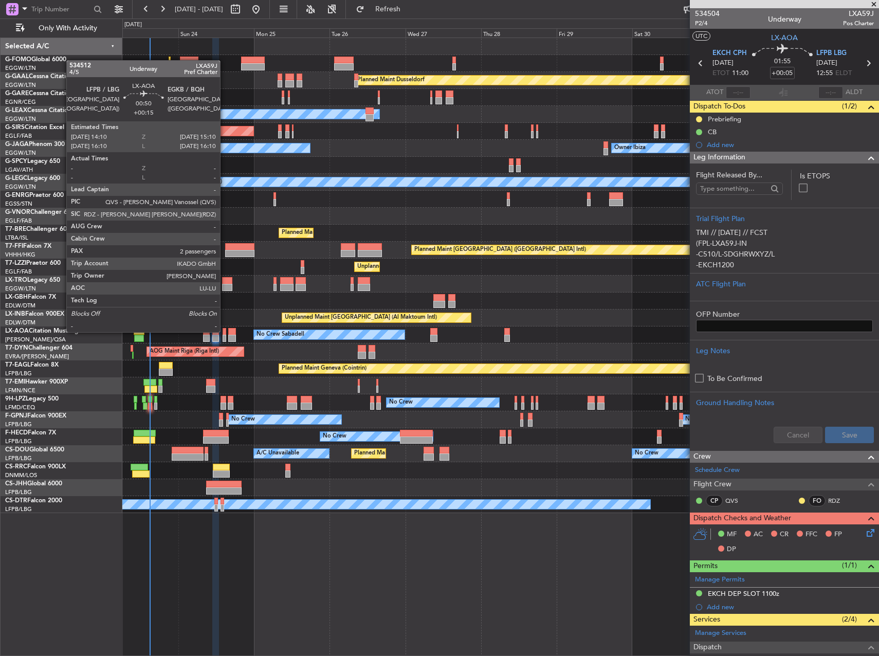
click at [225, 331] on div at bounding box center [225, 331] width 4 height 7
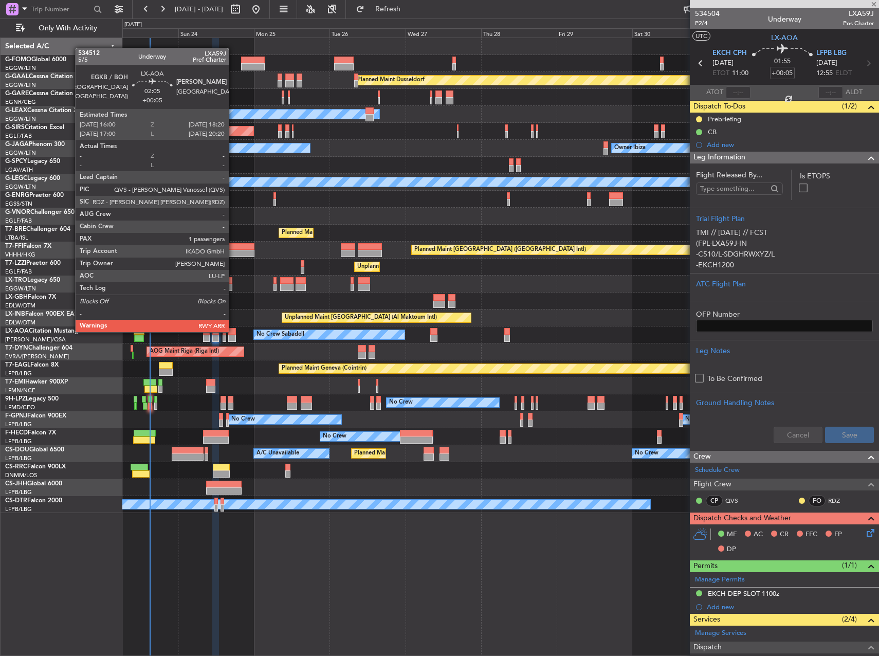
type input "+00:15"
type input "2"
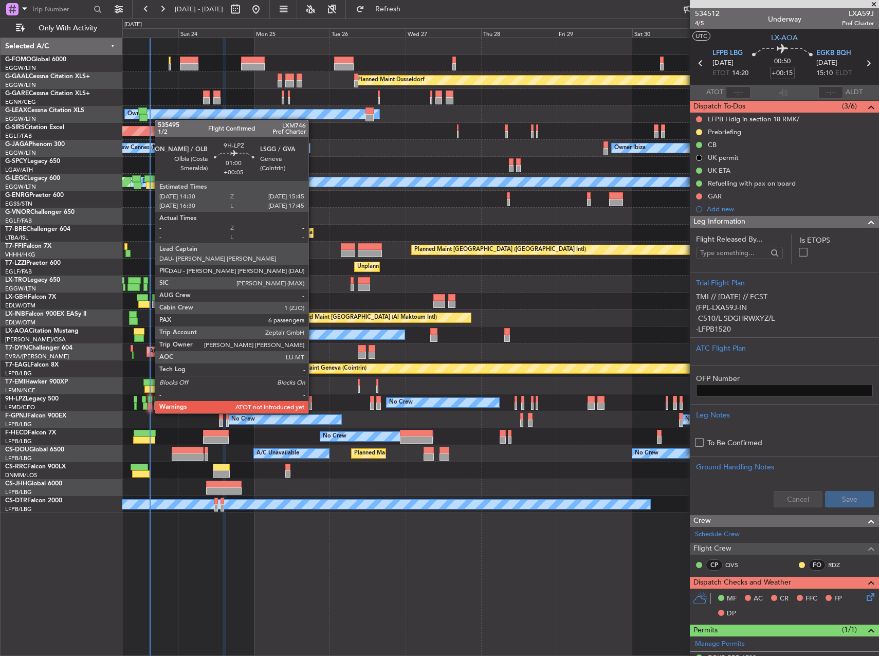
click at [150, 403] on div at bounding box center [150, 405] width 4 height 7
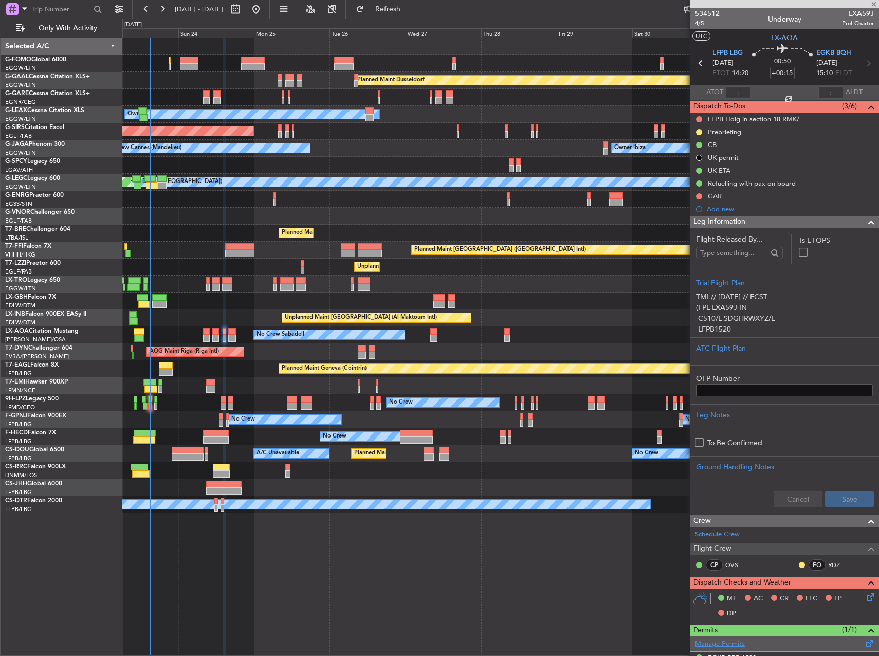
type input "+00:05"
type input "6"
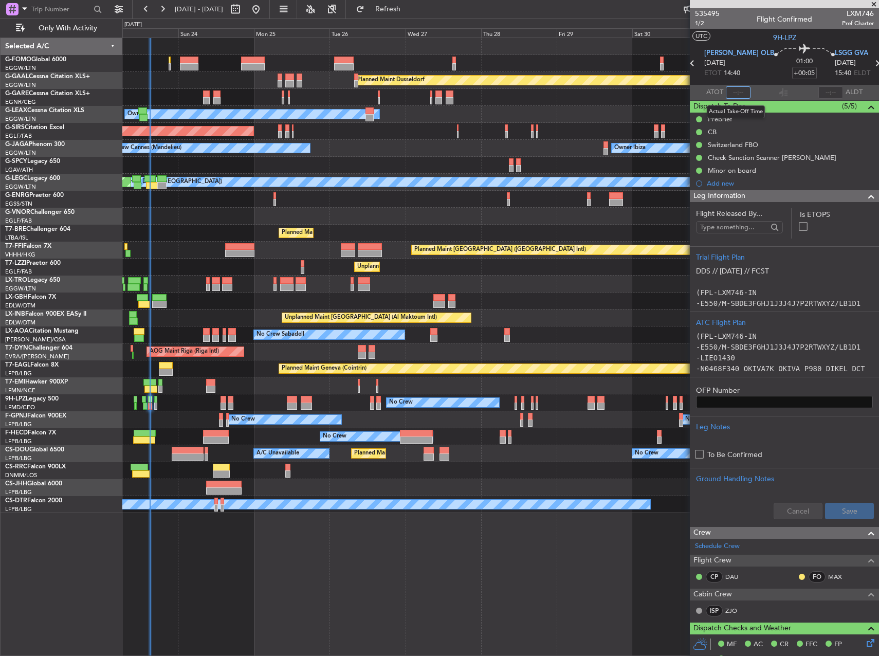
click at [741, 95] on input "text" at bounding box center [738, 92] width 25 height 12
type input "14:51"
